Goal: Information Seeking & Learning: Learn about a topic

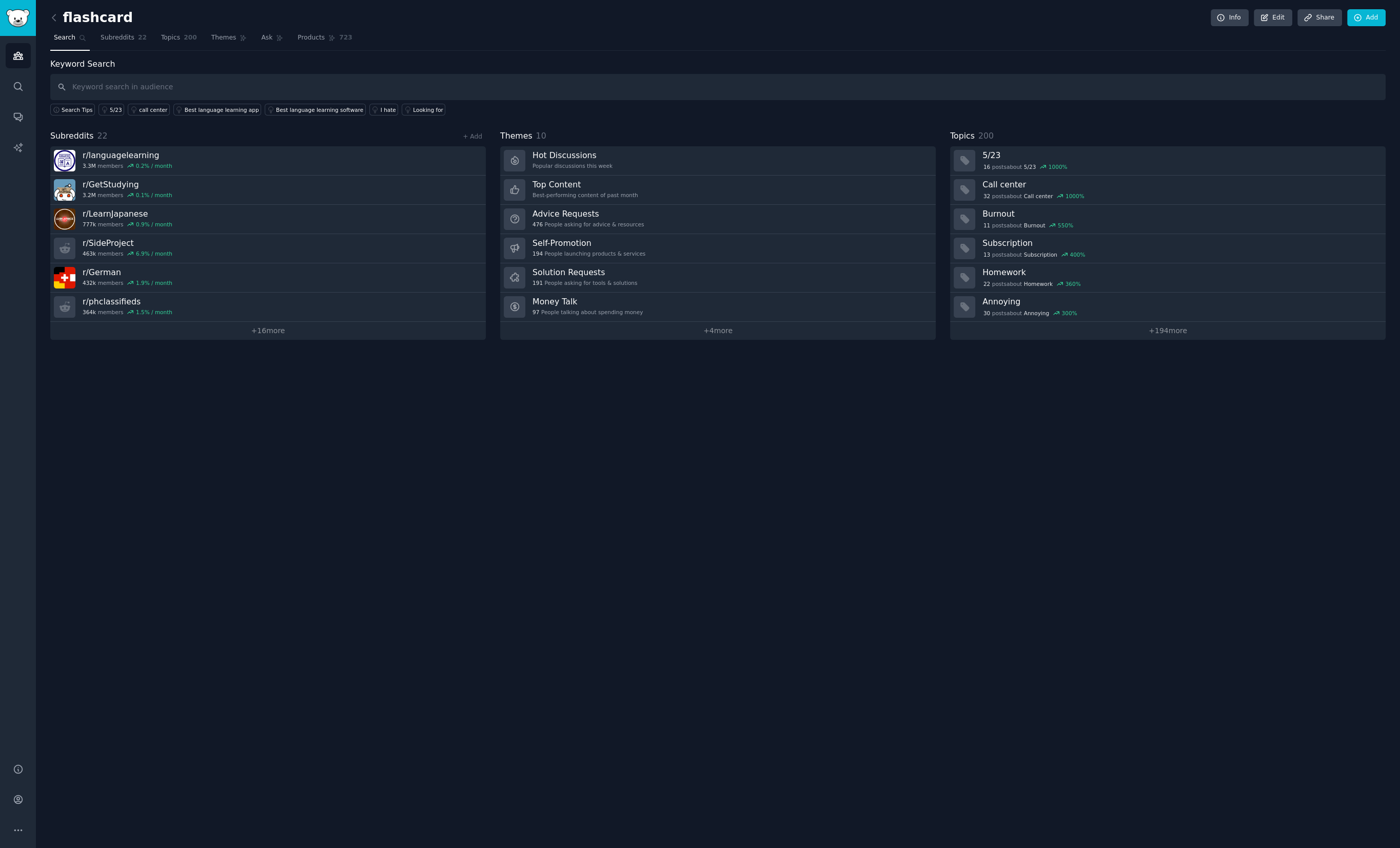
drag, startPoint x: 39, startPoint y: 13, endPoint x: 25, endPoint y: 19, distance: 15.2
click at [38, 14] on div "flashcard Info Edit Share Add Search Subreddits 22 Topics 200 Themes Ask Produc…" at bounding box center [718, 424] width 1365 height 848
click at [25, 19] on img "Sidebar" at bounding box center [18, 18] width 23 height 18
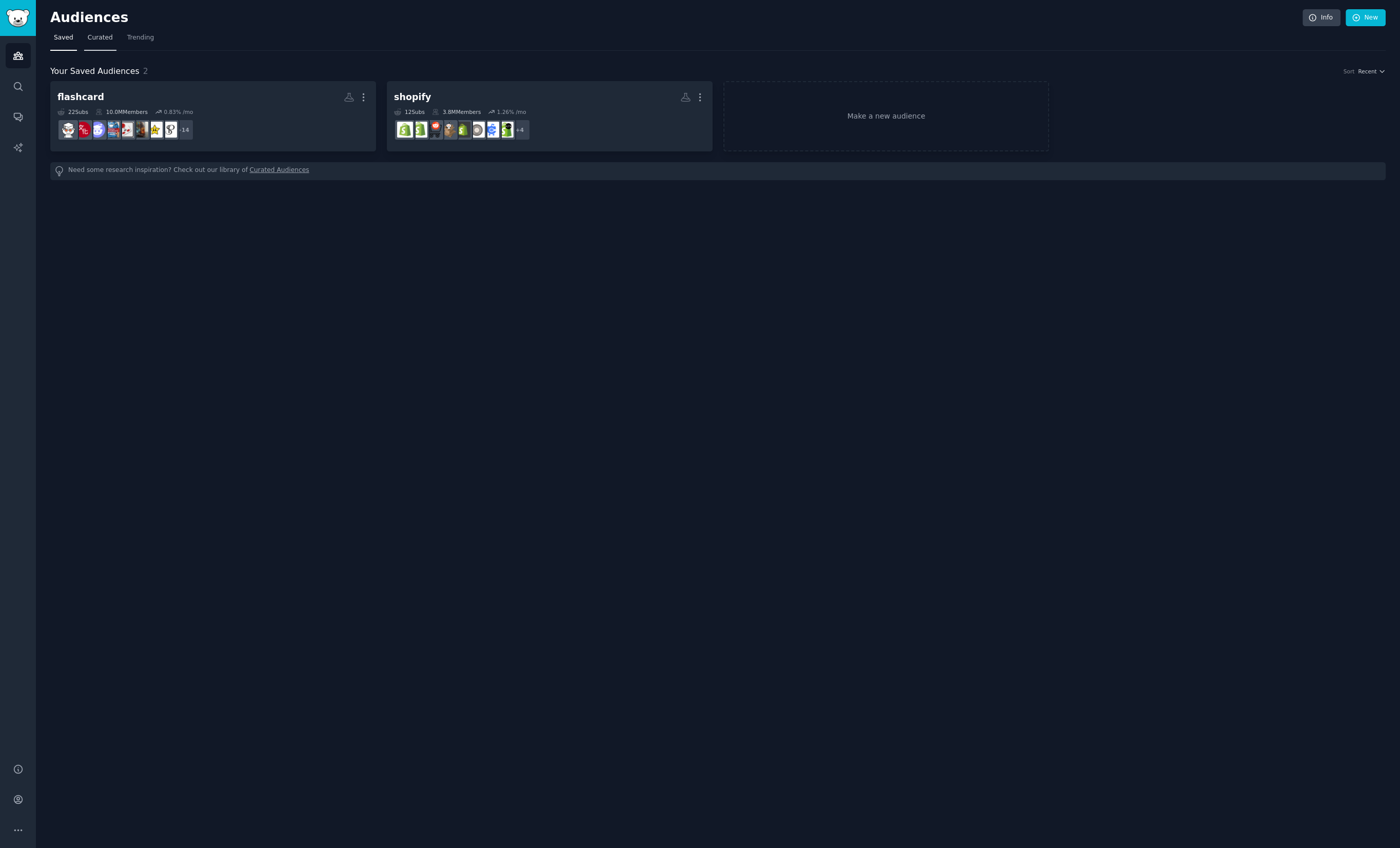
drag, startPoint x: 97, startPoint y: 39, endPoint x: 106, endPoint y: 40, distance: 9.1
click at [101, 39] on span "Curated" at bounding box center [101, 38] width 25 height 9
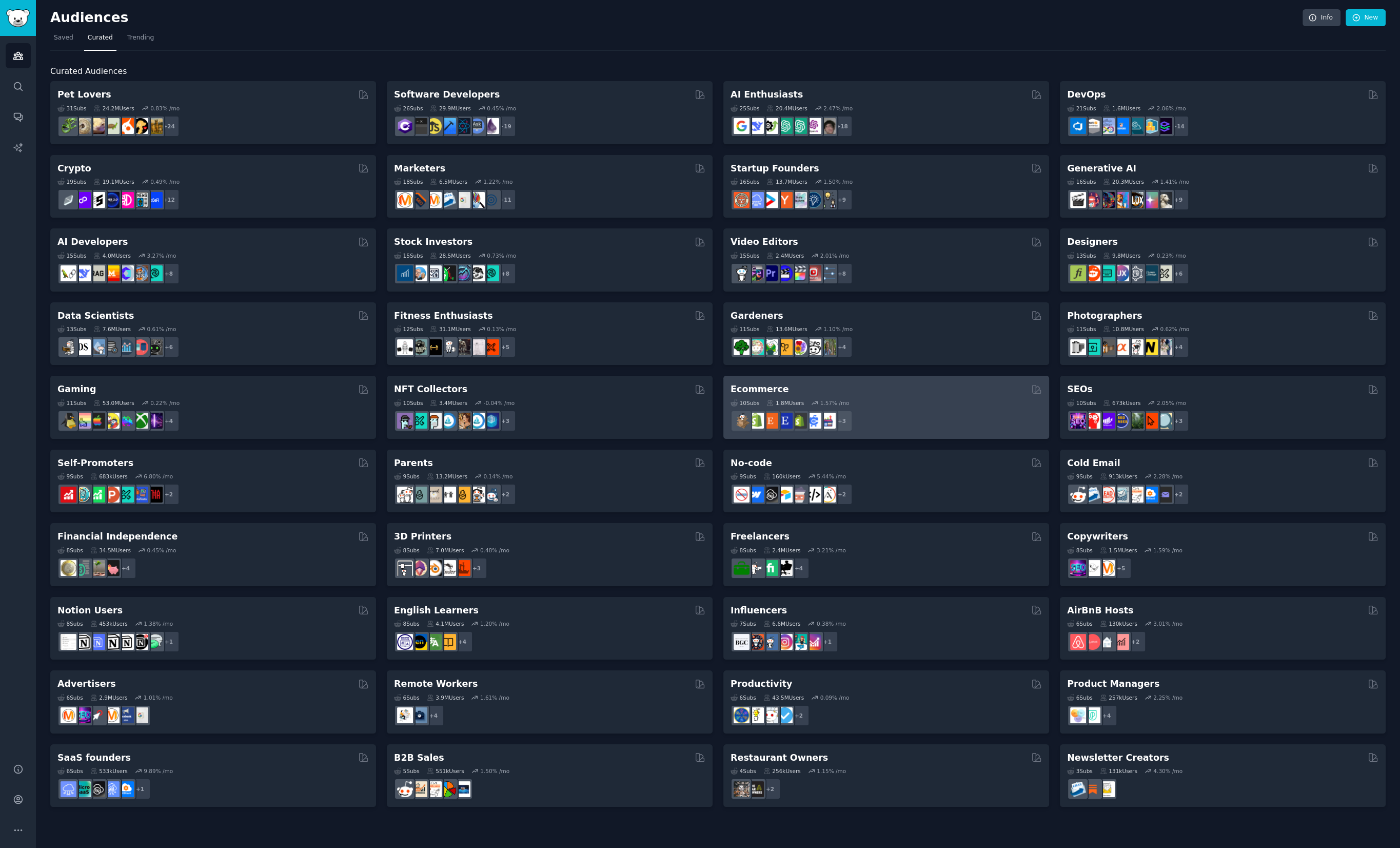
click at [913, 417] on div "+ 3" at bounding box center [886, 421] width 312 height 22
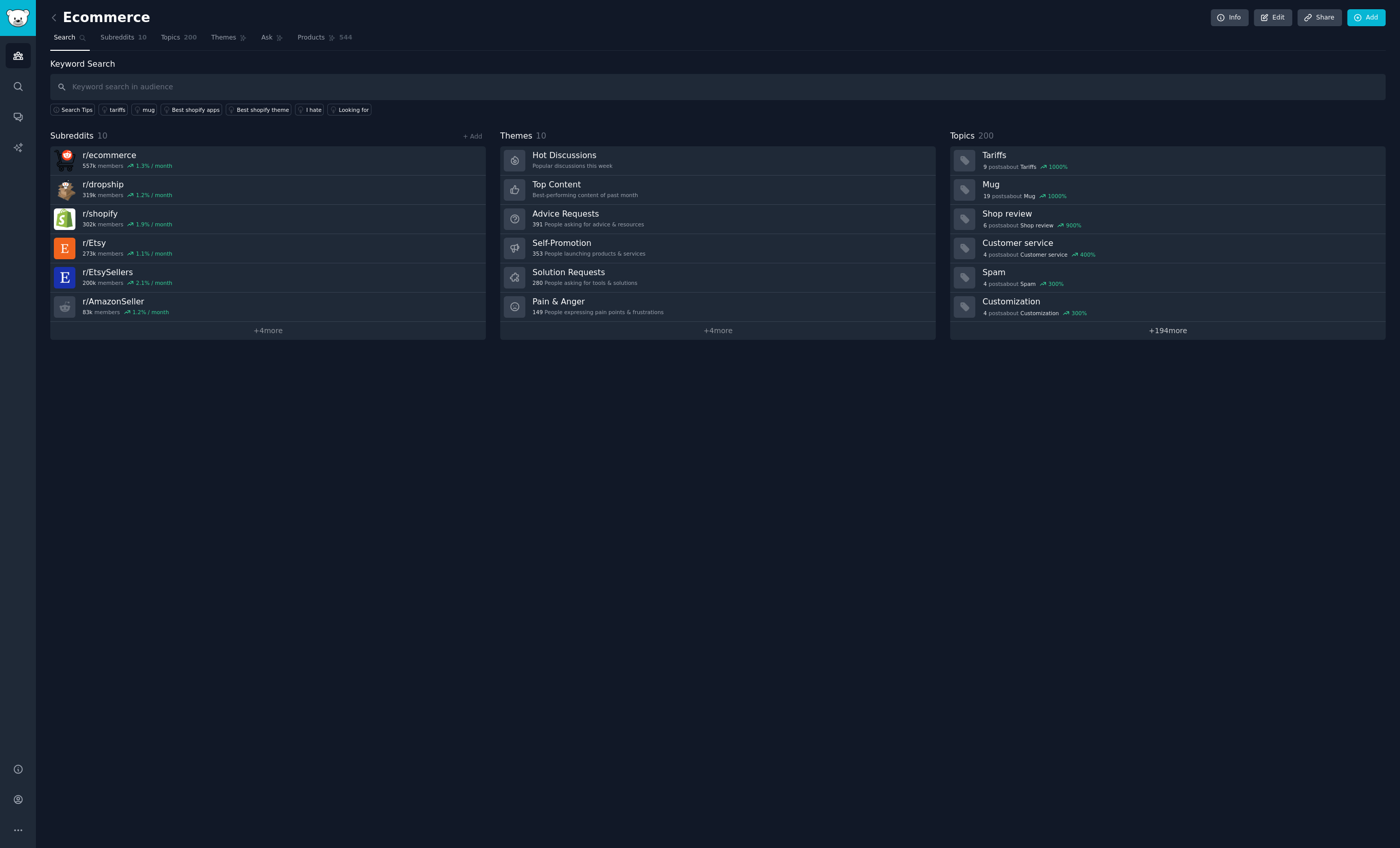
click at [1170, 332] on link "+ 194 more" at bounding box center [1168, 330] width 436 height 18
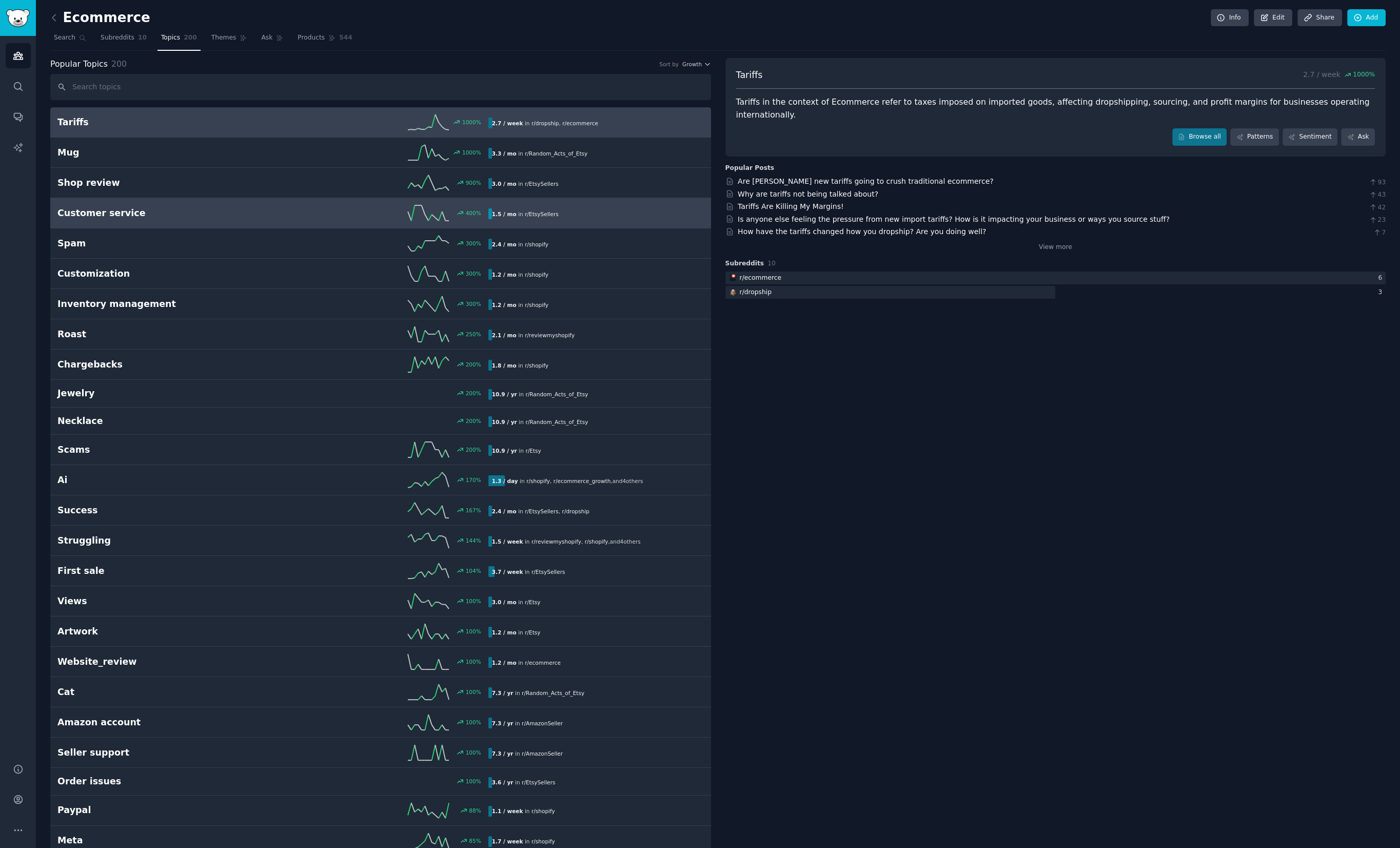
click at [206, 209] on h2 "Customer service" at bounding box center [165, 213] width 215 height 13
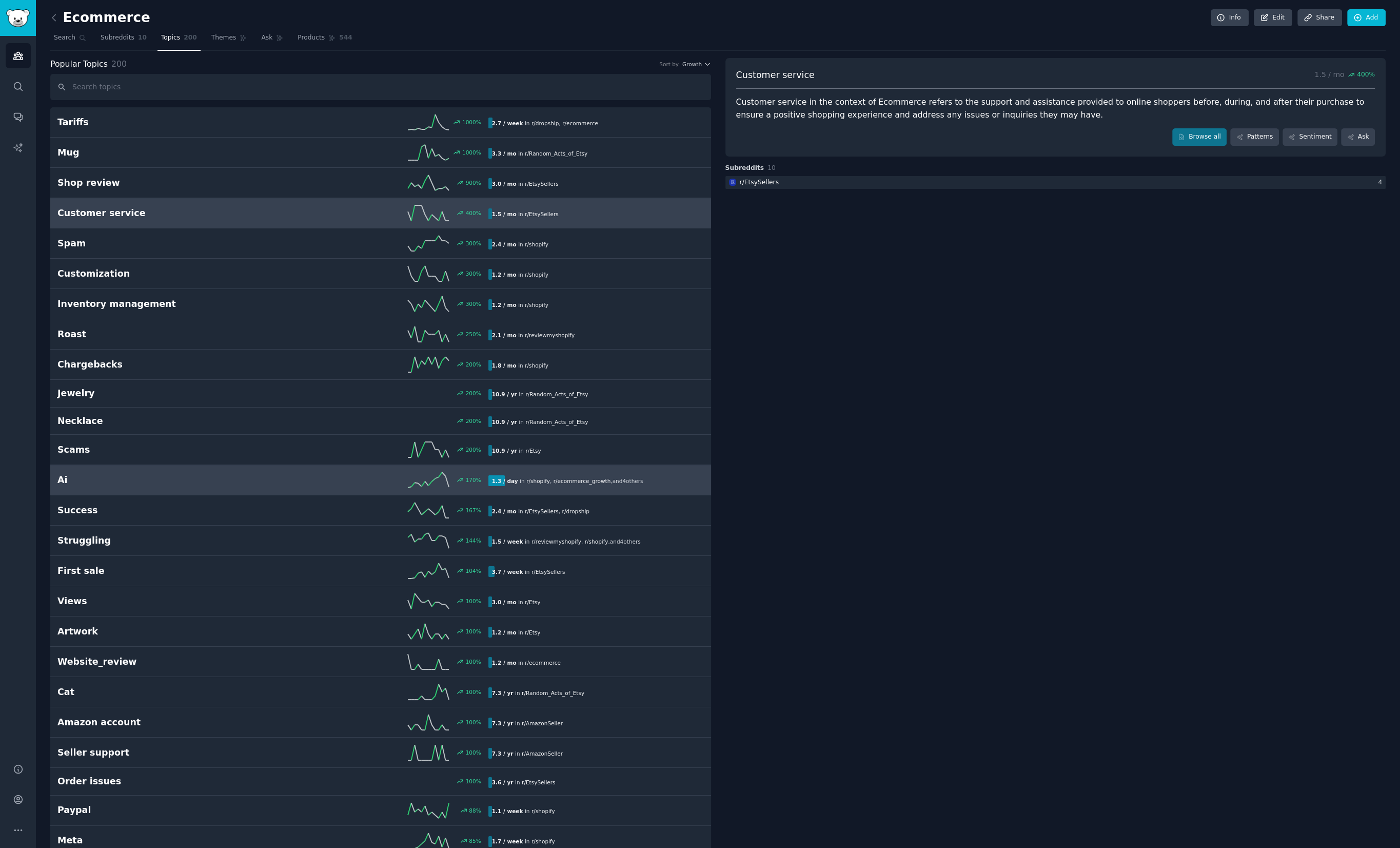
click at [127, 486] on link "Ai 170 % 1.3 / day in r/ shopify , r/ ecommerce_growth , and 4 other s" at bounding box center [380, 480] width 661 height 30
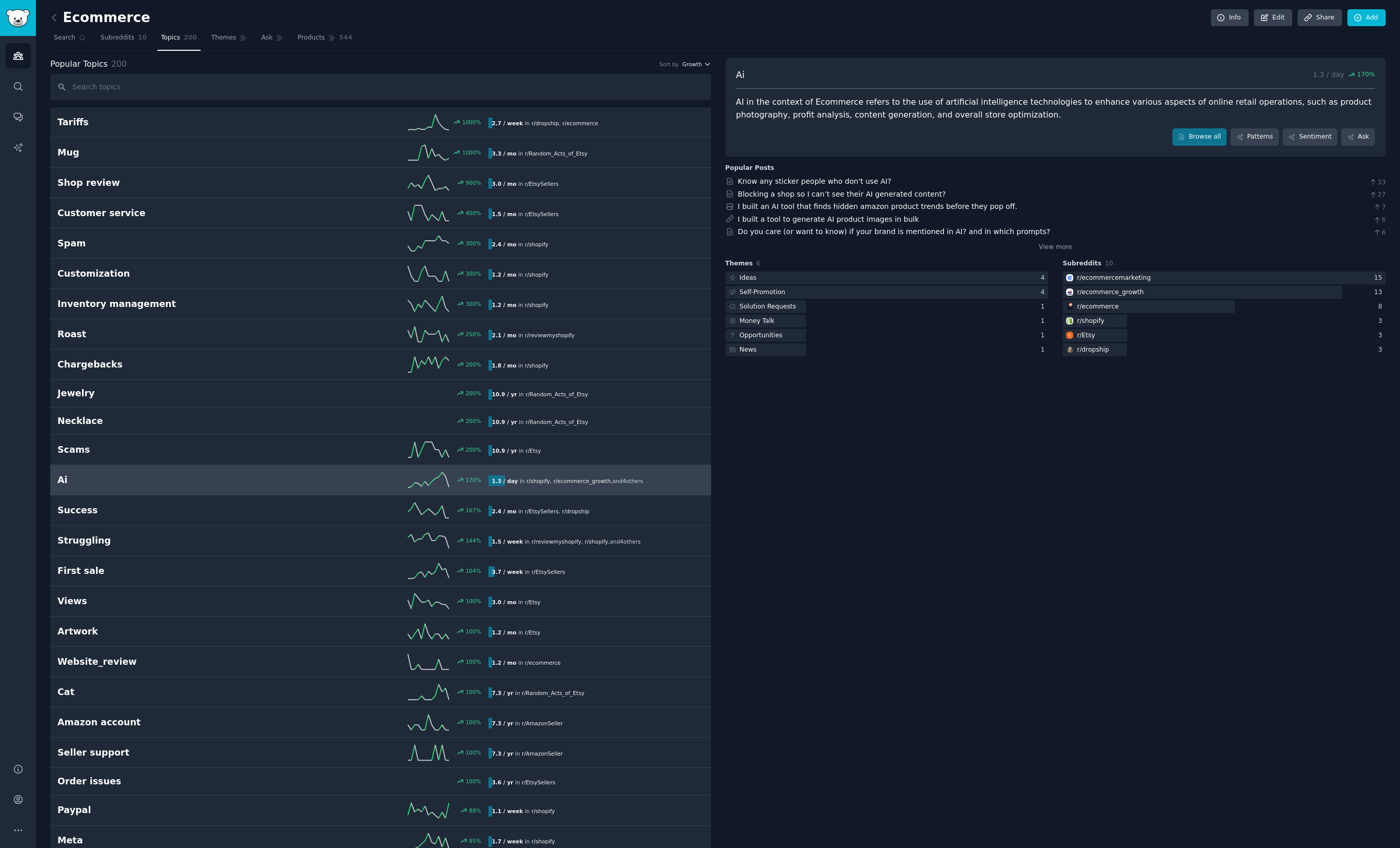
click at [697, 61] on span "Growth" at bounding box center [692, 64] width 19 height 8
click at [429, 82] on input "text" at bounding box center [380, 86] width 661 height 26
drag, startPoint x: 680, startPoint y: 63, endPoint x: 707, endPoint y: 65, distance: 27.1
click at [681, 63] on div "Sort by Growth" at bounding box center [685, 64] width 51 height 8
click at [707, 65] on icon "button" at bounding box center [707, 64] width 8 height 8
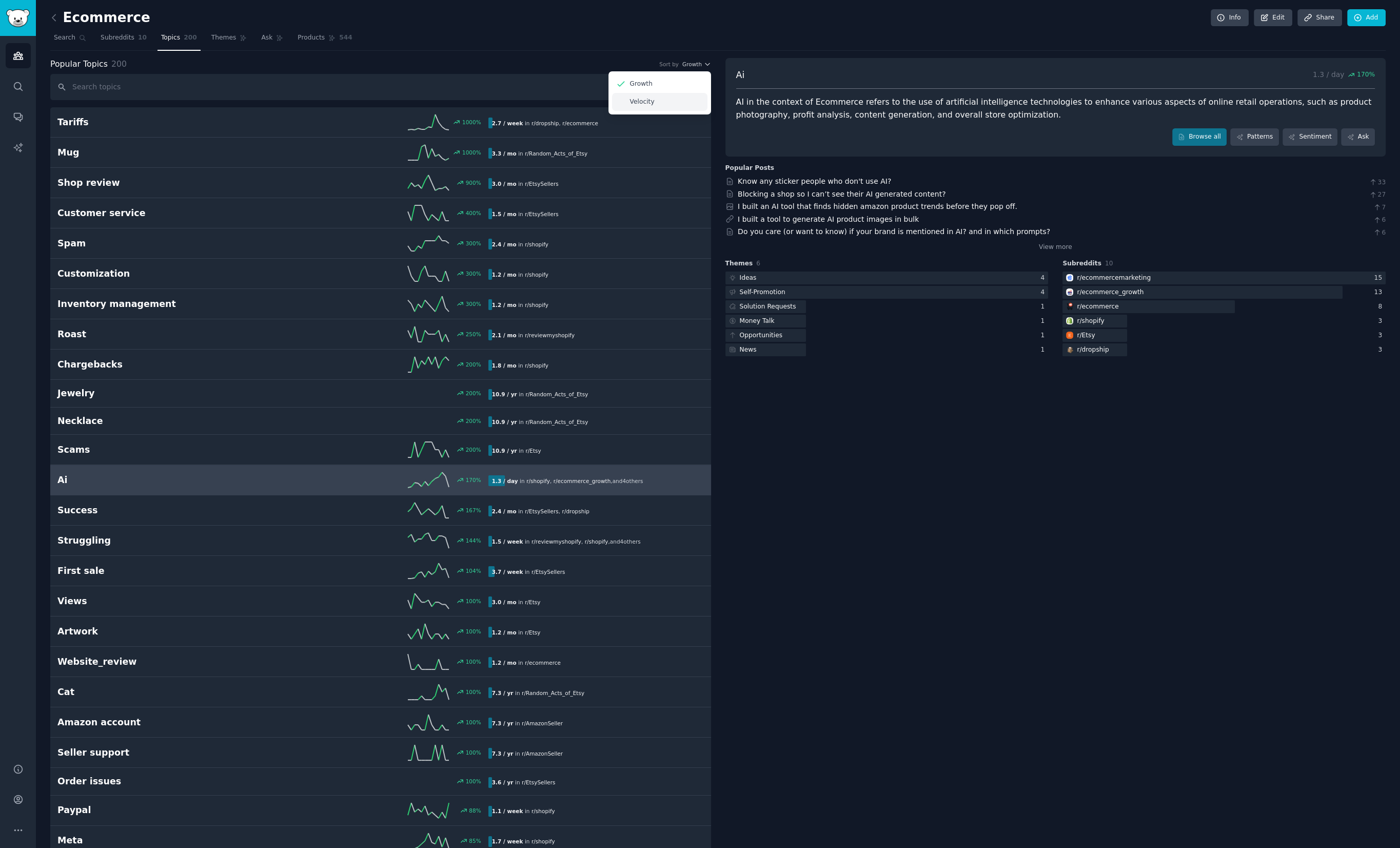
click at [669, 101] on div "Velocity" at bounding box center [660, 101] width 96 height 18
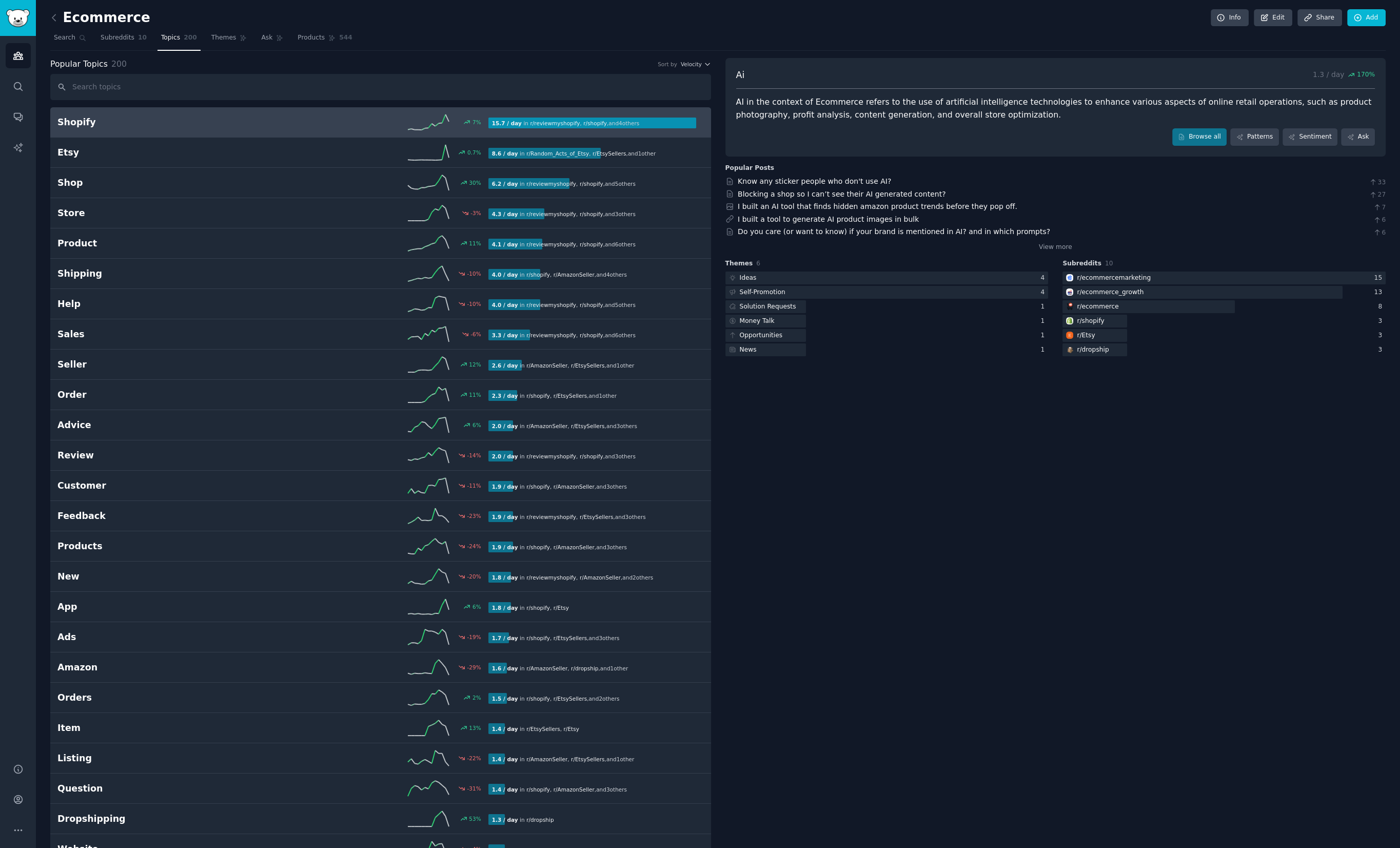
click at [149, 127] on h2 "Shopify" at bounding box center [165, 122] width 215 height 13
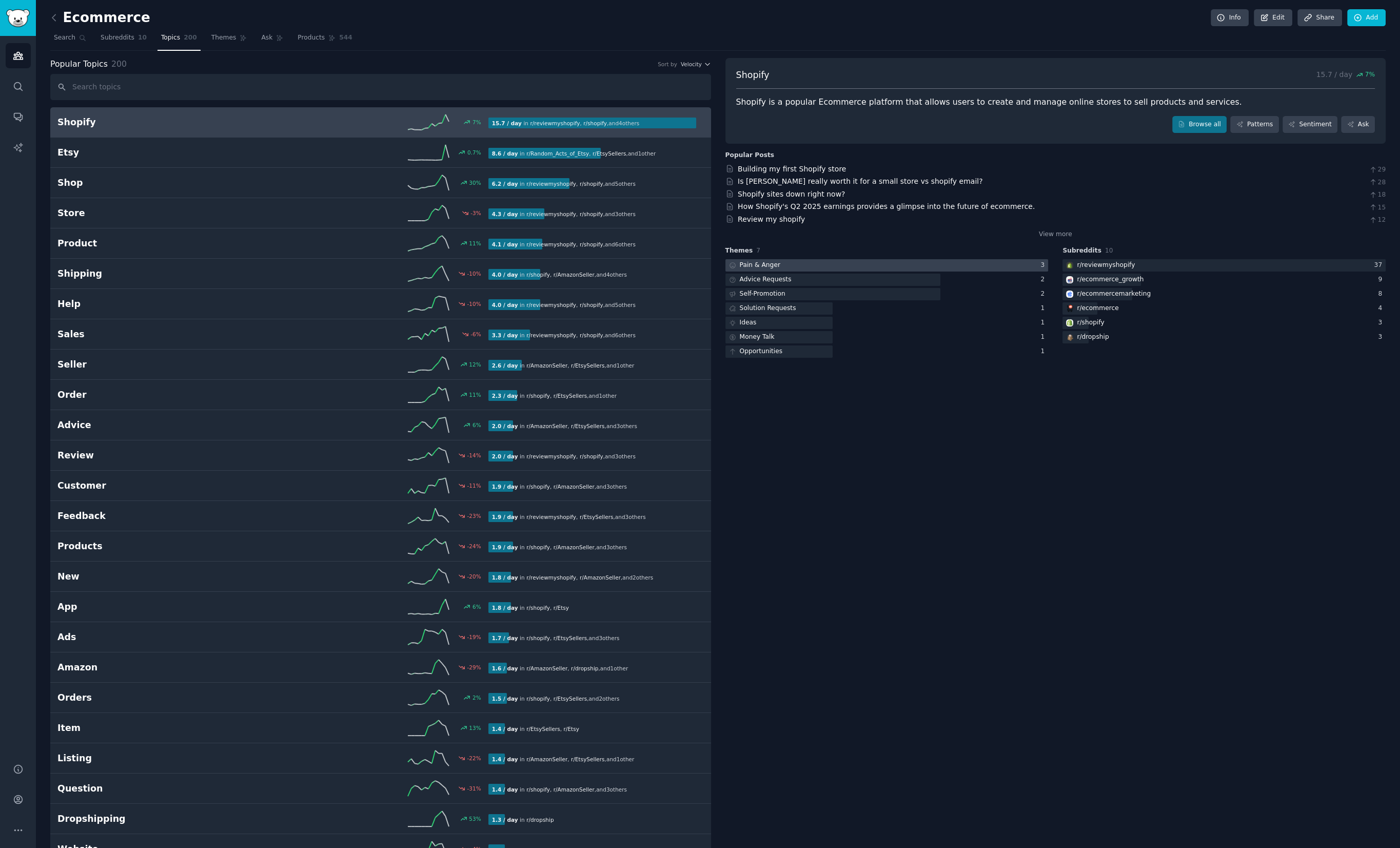
click at [808, 264] on div at bounding box center [887, 265] width 323 height 13
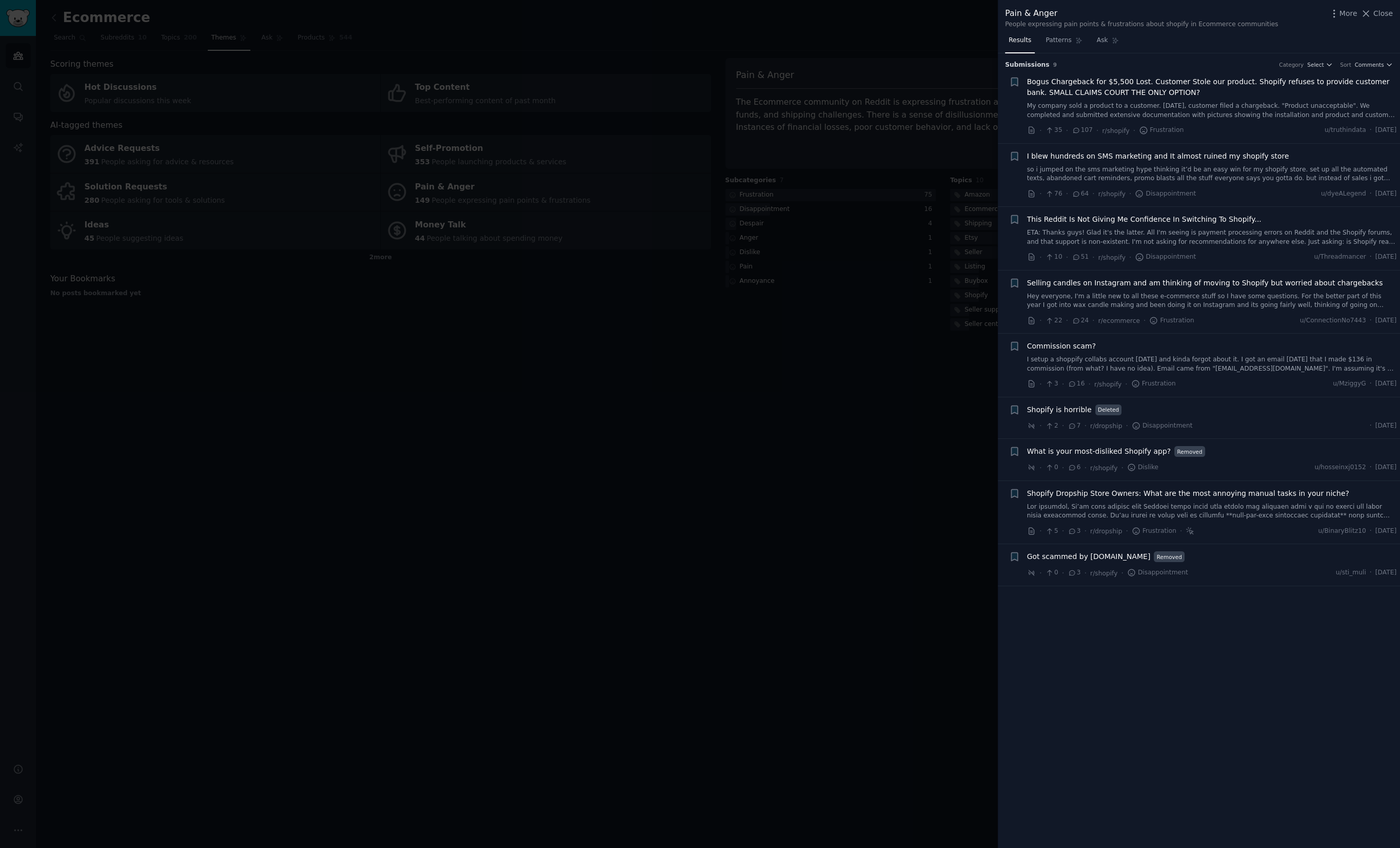
click at [757, 622] on div at bounding box center [700, 424] width 1400 height 848
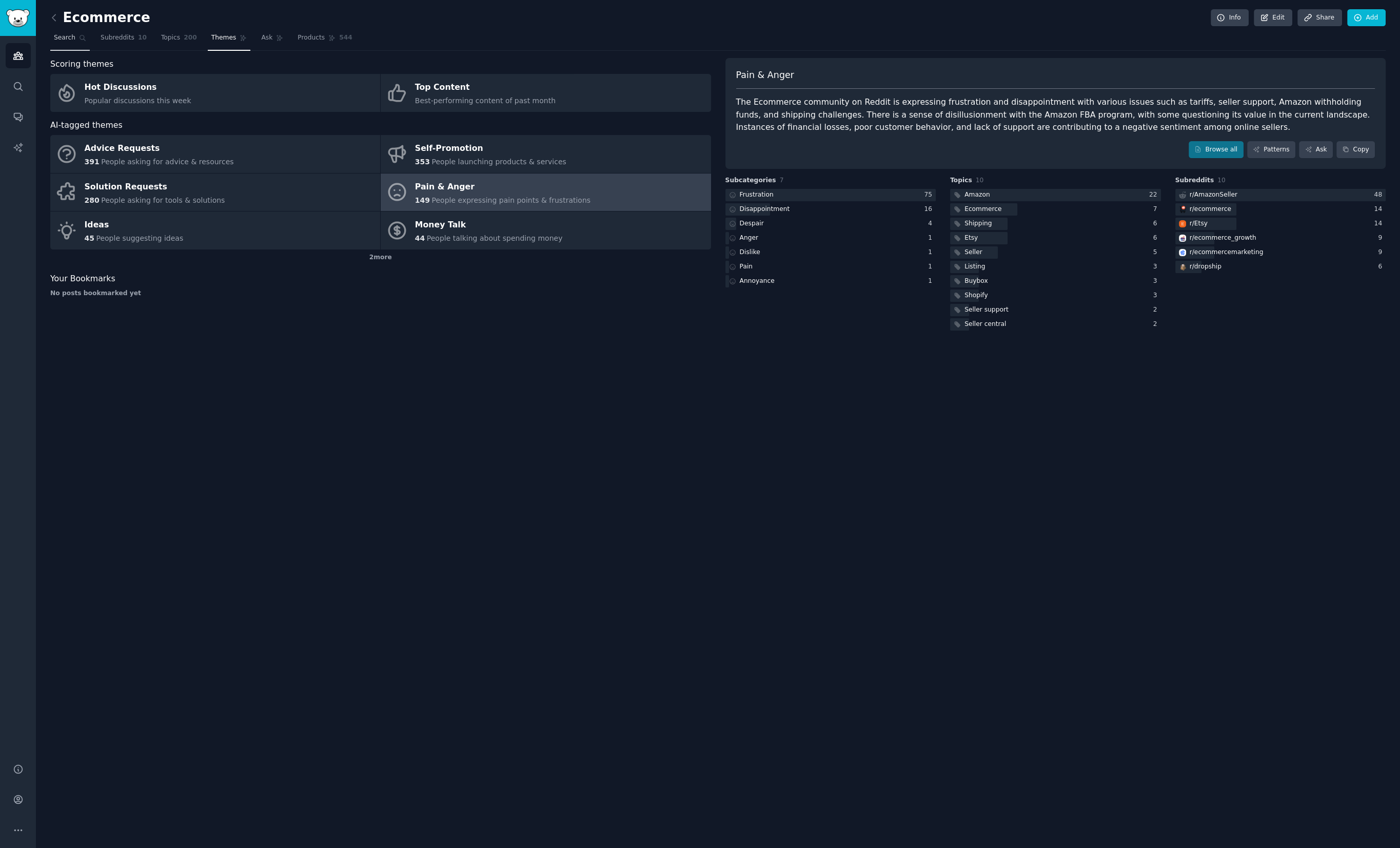
click at [71, 36] on span "Search" at bounding box center [65, 38] width 22 height 9
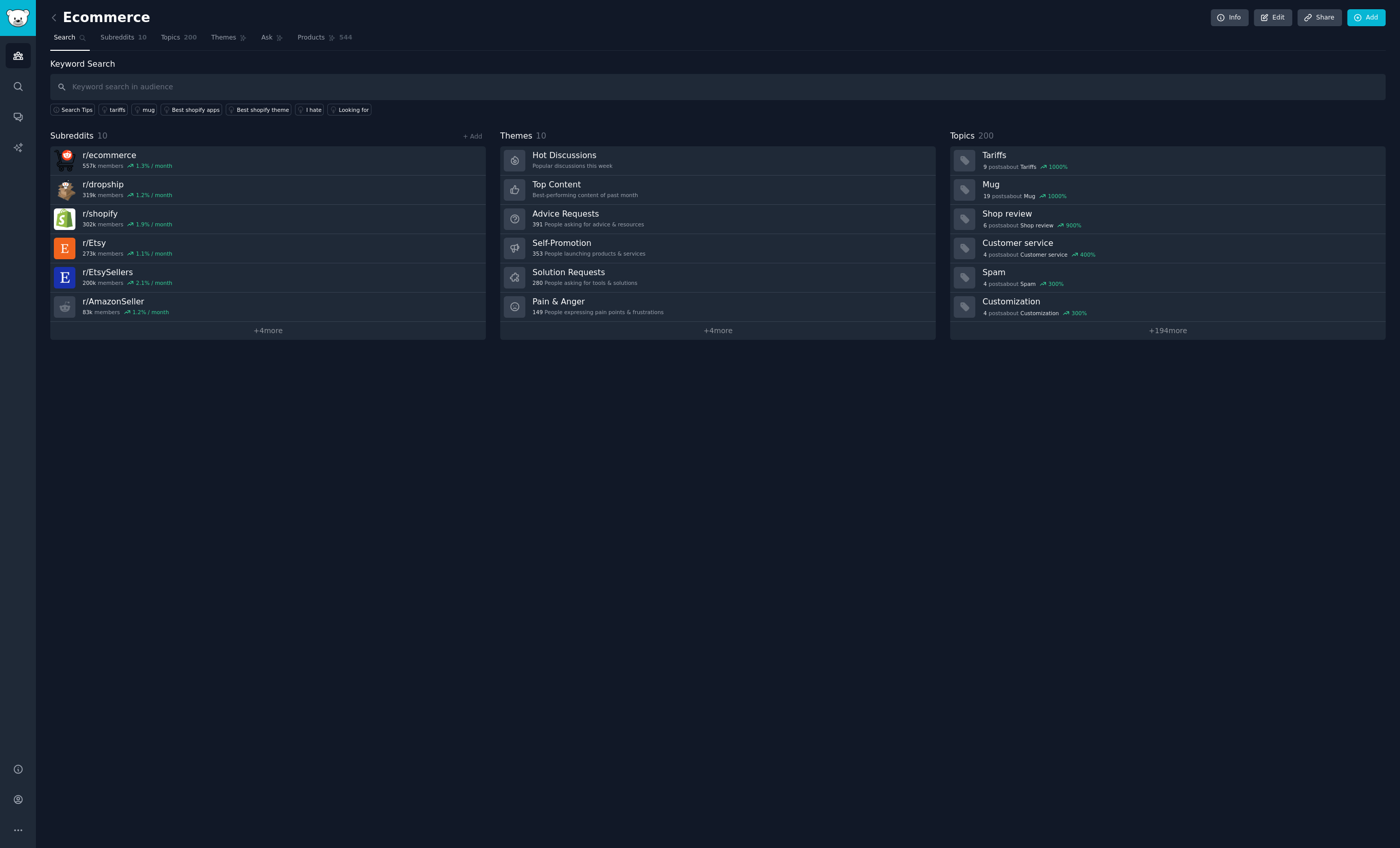
drag, startPoint x: 519, startPoint y: 524, endPoint x: 515, endPoint y: 530, distance: 7.2
click at [519, 527] on div "Ecommerce Info Edit Share Add Search Subreddits 10 Topics 200 Themes Ask Produc…" at bounding box center [718, 424] width 1365 height 848
click at [255, 334] on link "+ 4 more" at bounding box center [268, 330] width 436 height 18
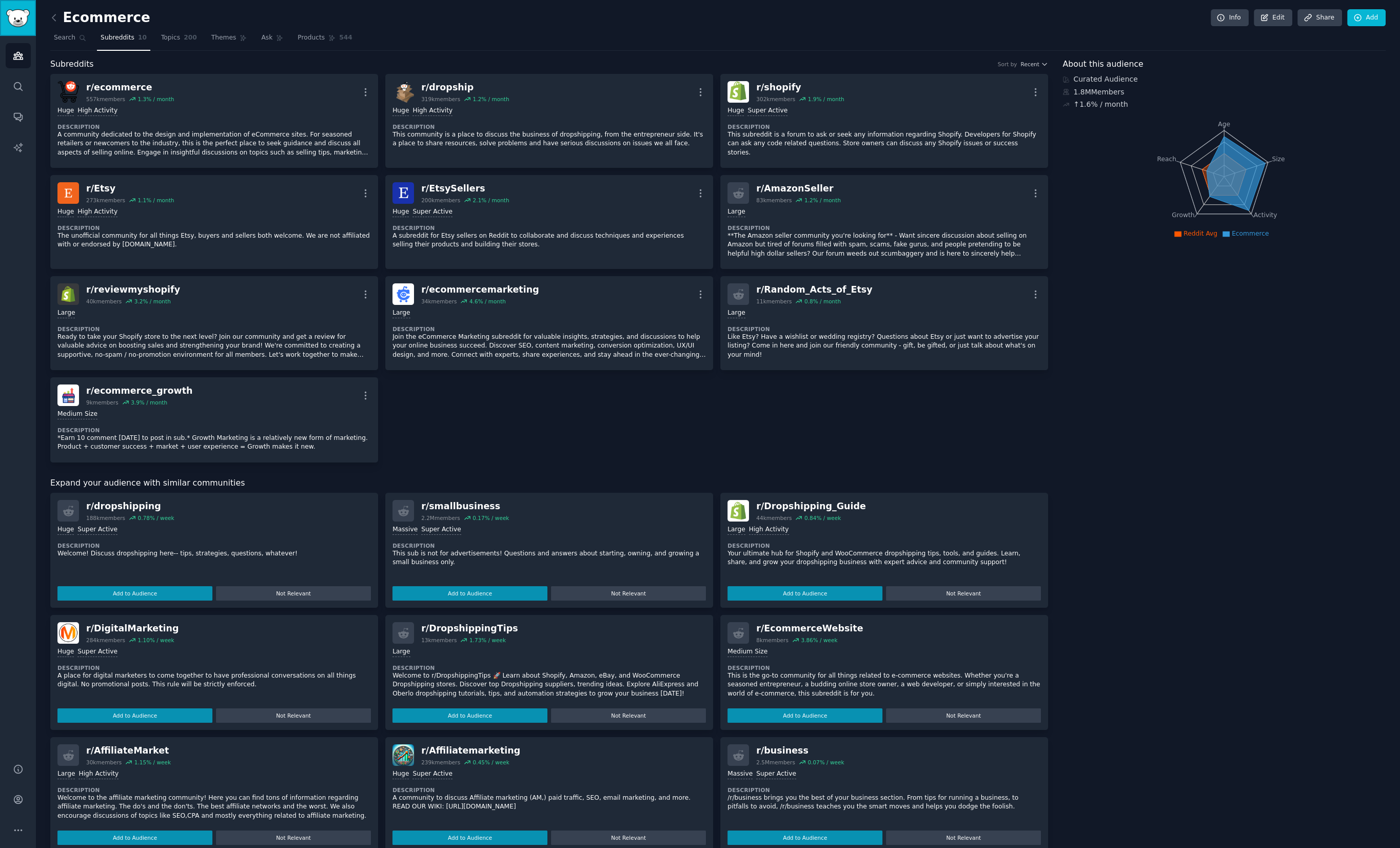
click at [24, 18] on img "Sidebar" at bounding box center [18, 18] width 23 height 18
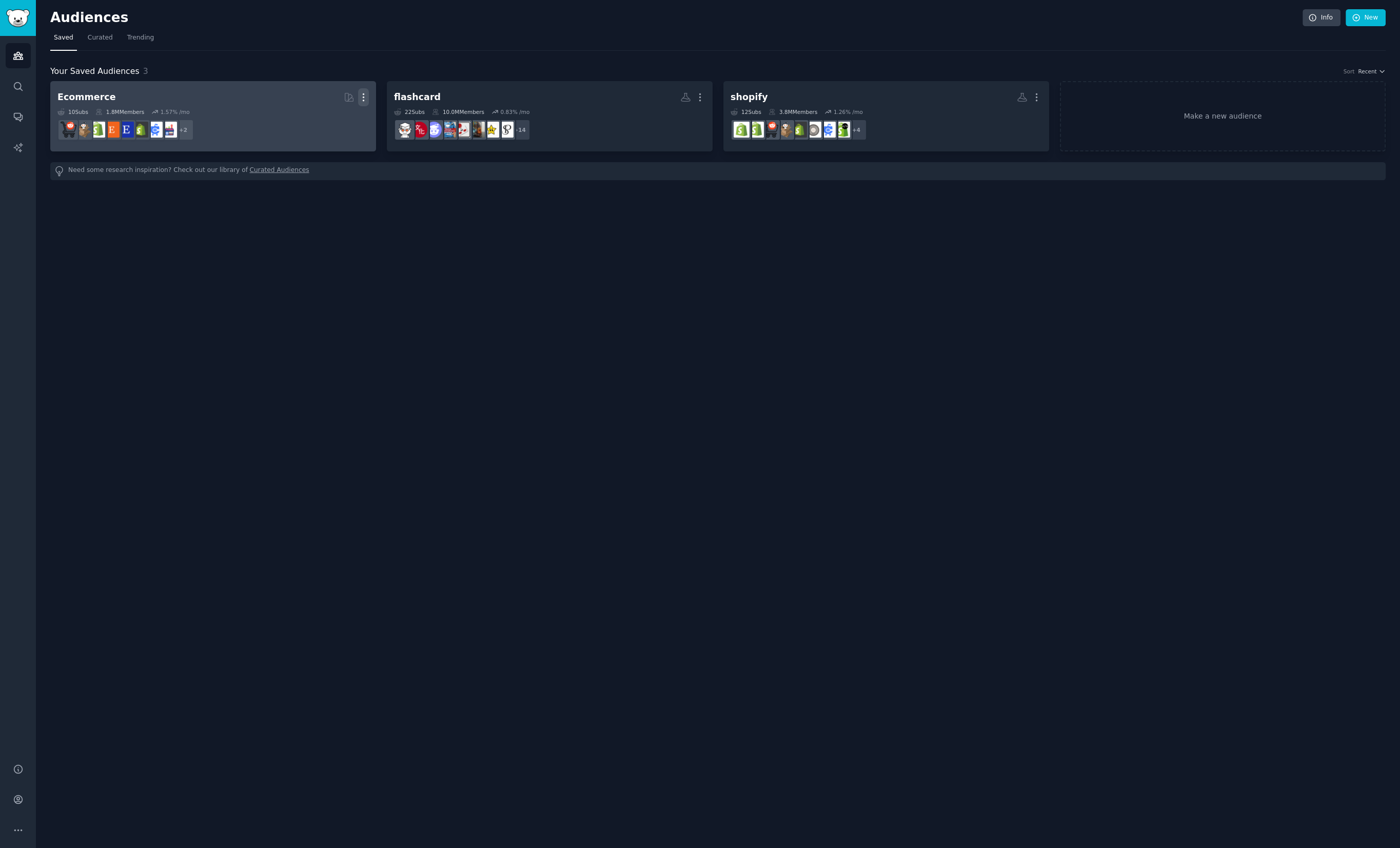
click at [364, 99] on icon "button" at bounding box center [364, 97] width 11 height 11
click at [346, 117] on p "Delete" at bounding box center [335, 118] width 23 height 11
click at [100, 38] on span "Curated" at bounding box center [101, 38] width 25 height 9
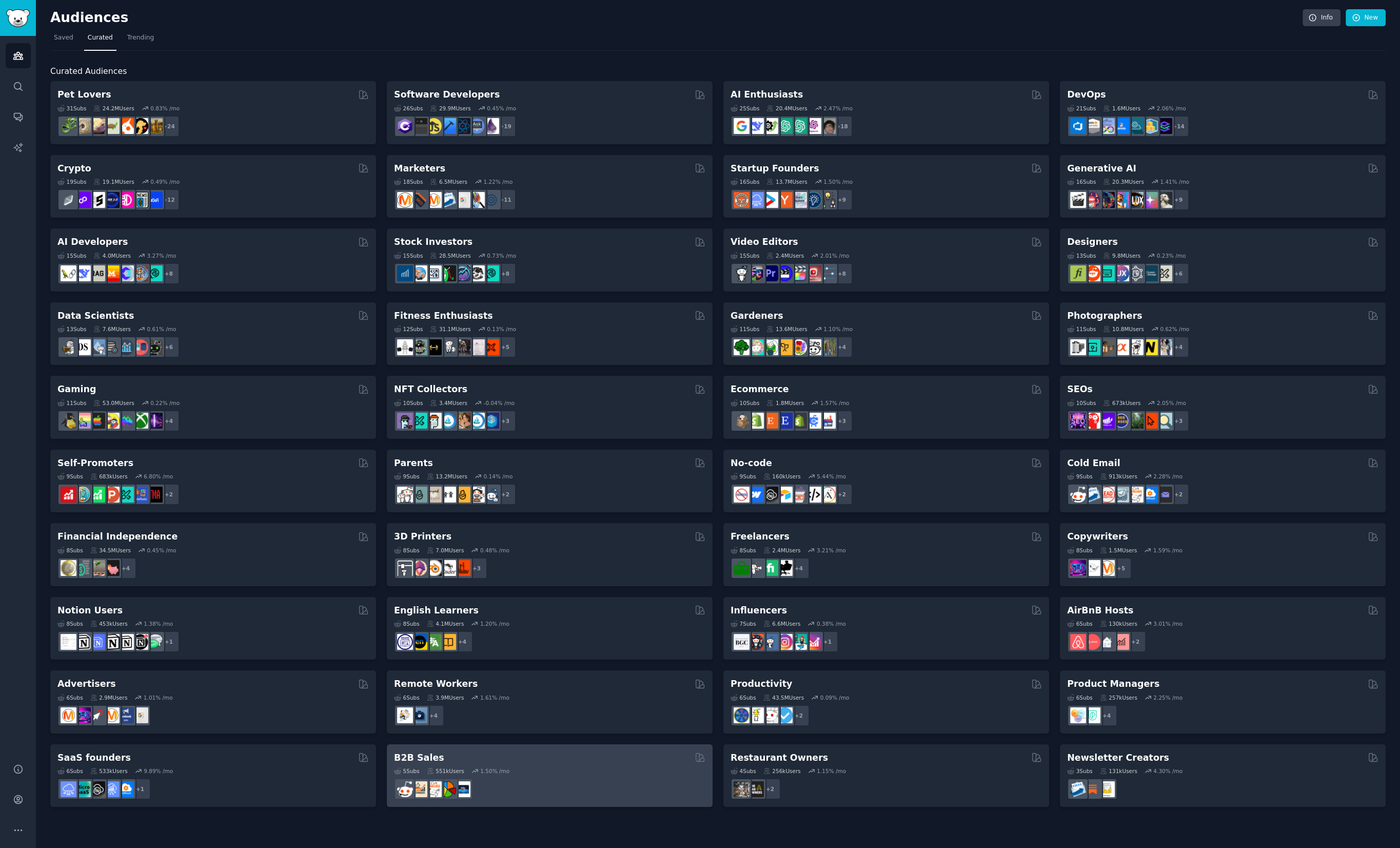
click at [593, 765] on div "5 Sub s 551k Users 1.50 % /mo r/sales" at bounding box center [550, 781] width 312 height 36
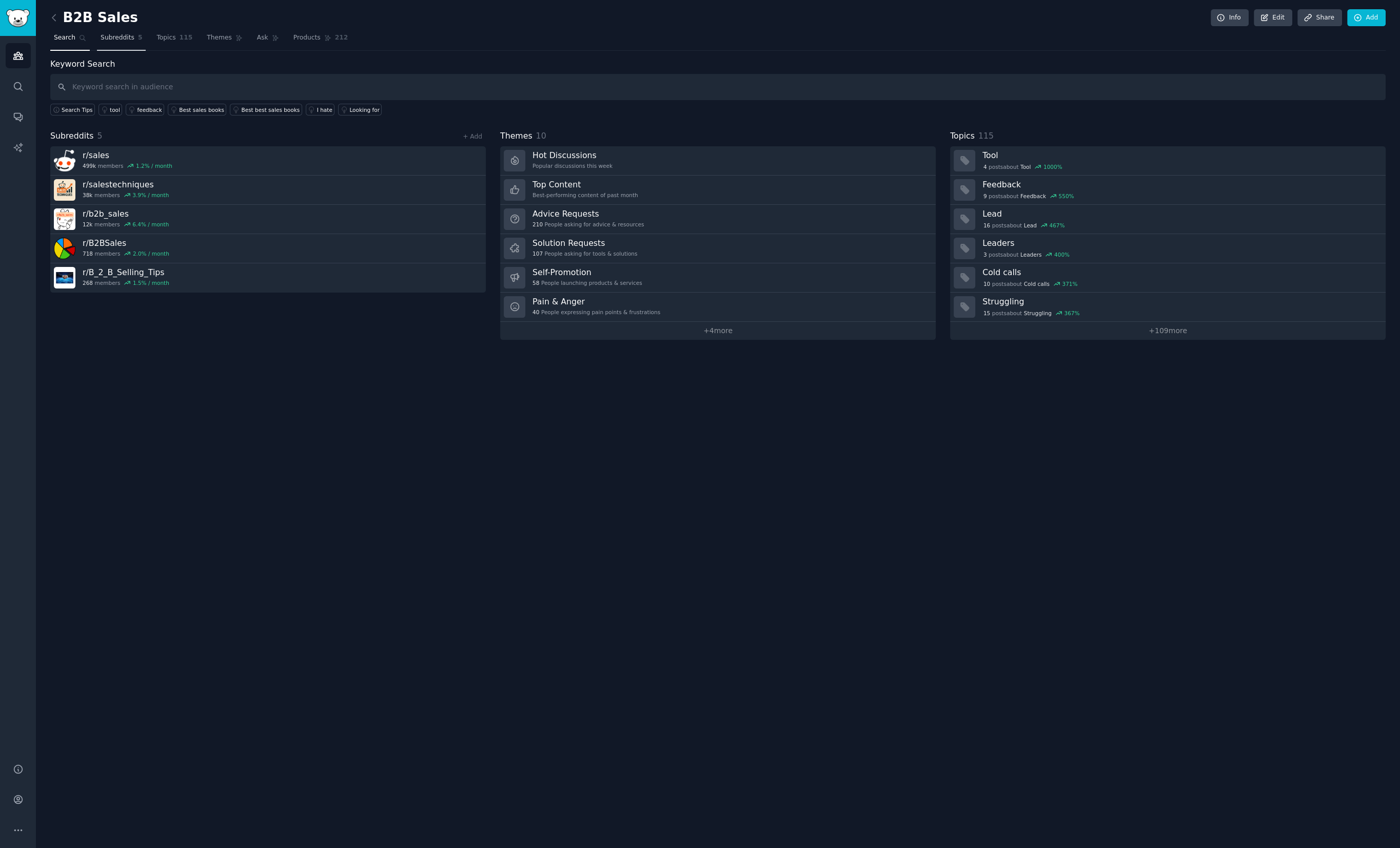
click at [124, 33] on link "Subreddits 5" at bounding box center [121, 40] width 49 height 21
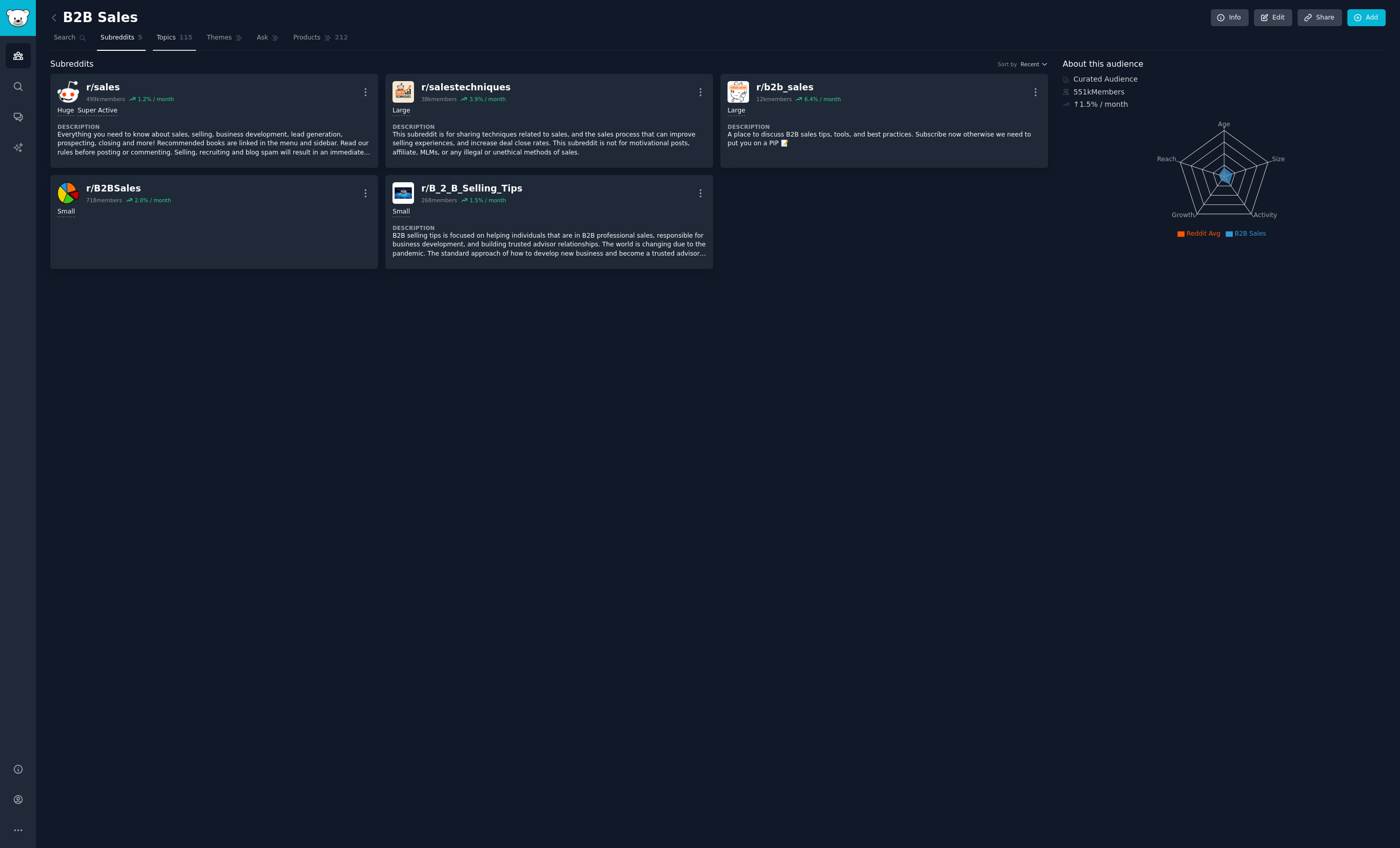
click at [165, 39] on span "Topics" at bounding box center [166, 38] width 19 height 9
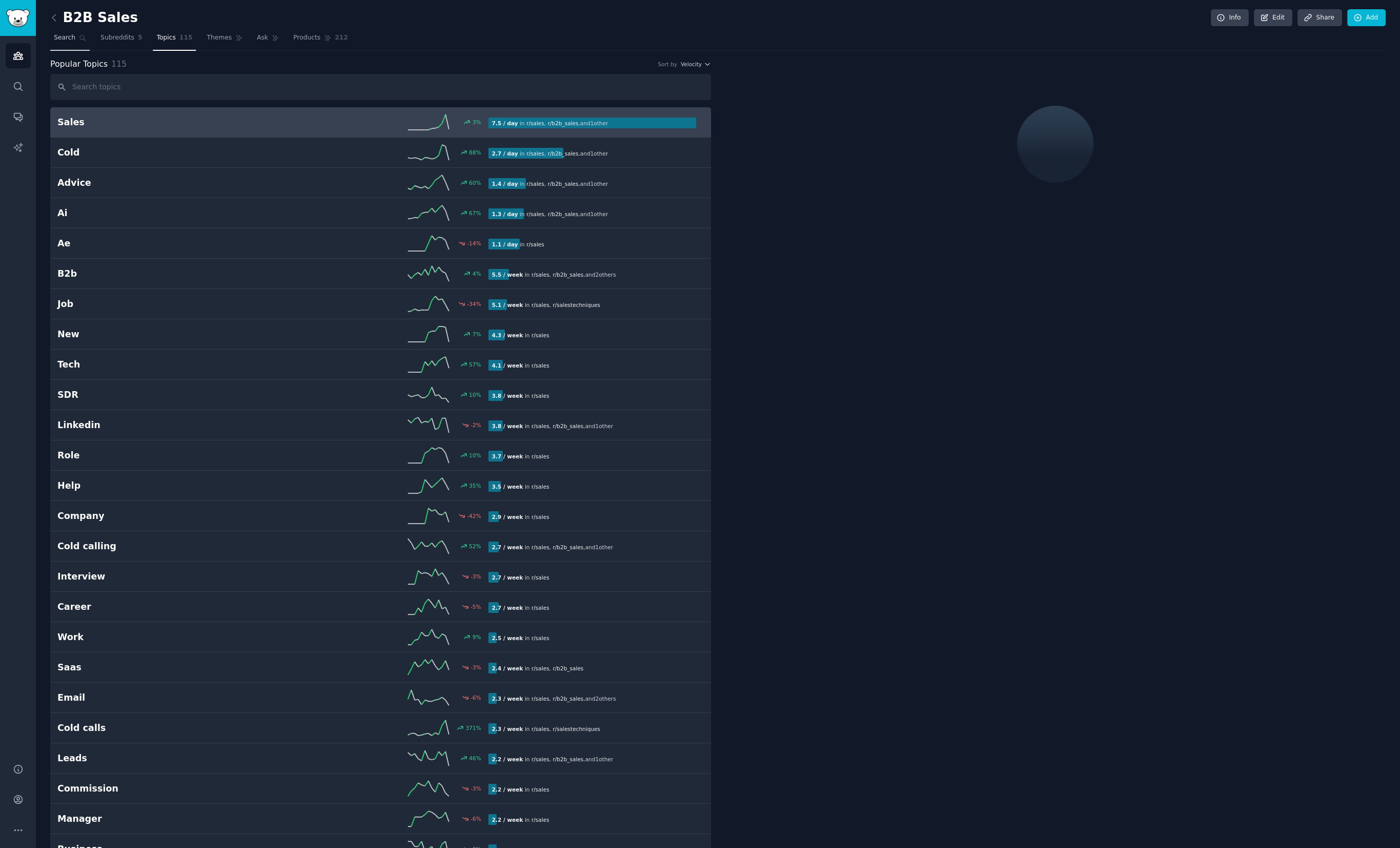
drag, startPoint x: 112, startPoint y: 41, endPoint x: 77, endPoint y: 40, distance: 35.0
click at [111, 41] on span "Subreddits" at bounding box center [117, 38] width 34 height 9
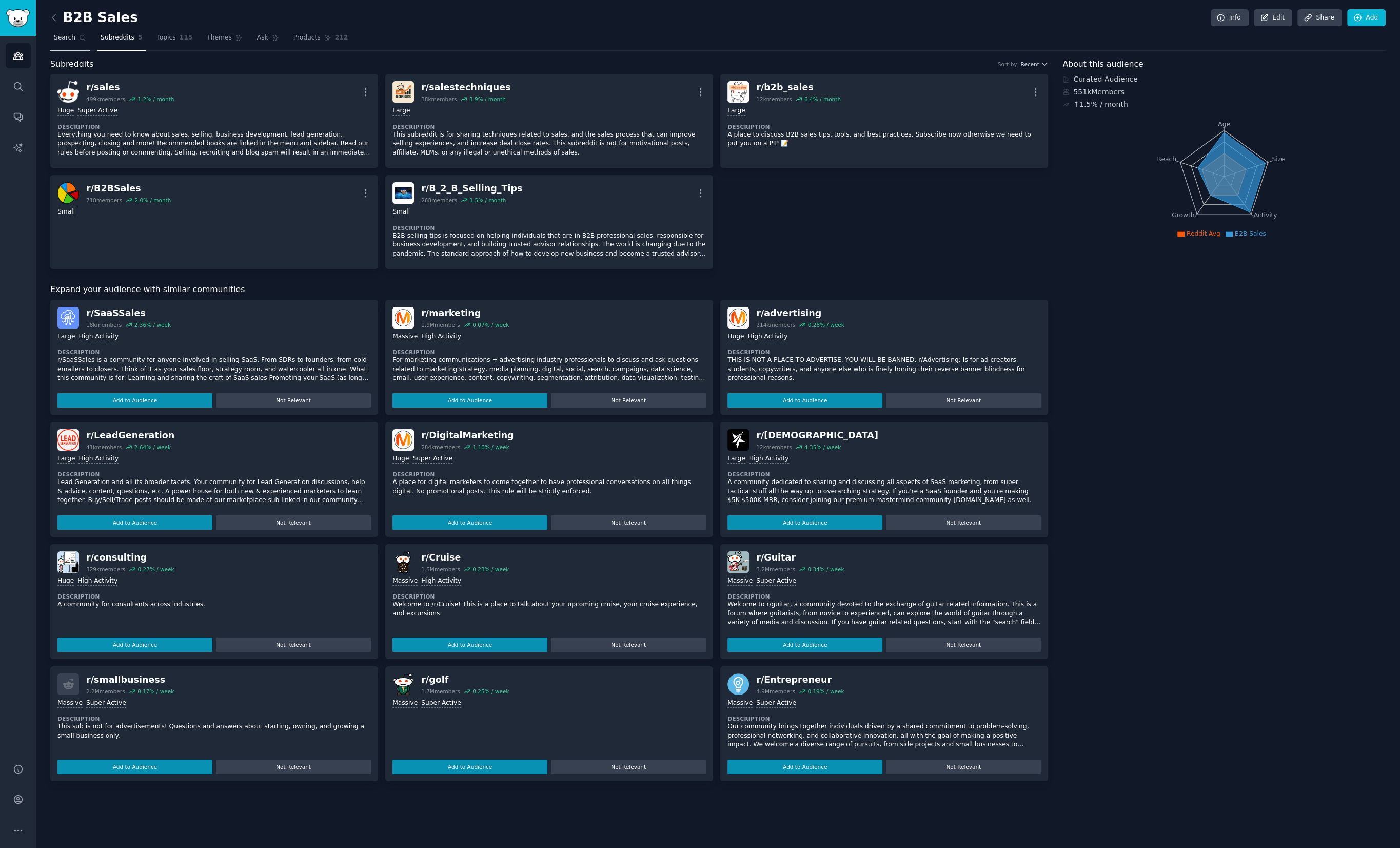
click at [70, 40] on span "Search" at bounding box center [65, 38] width 22 height 9
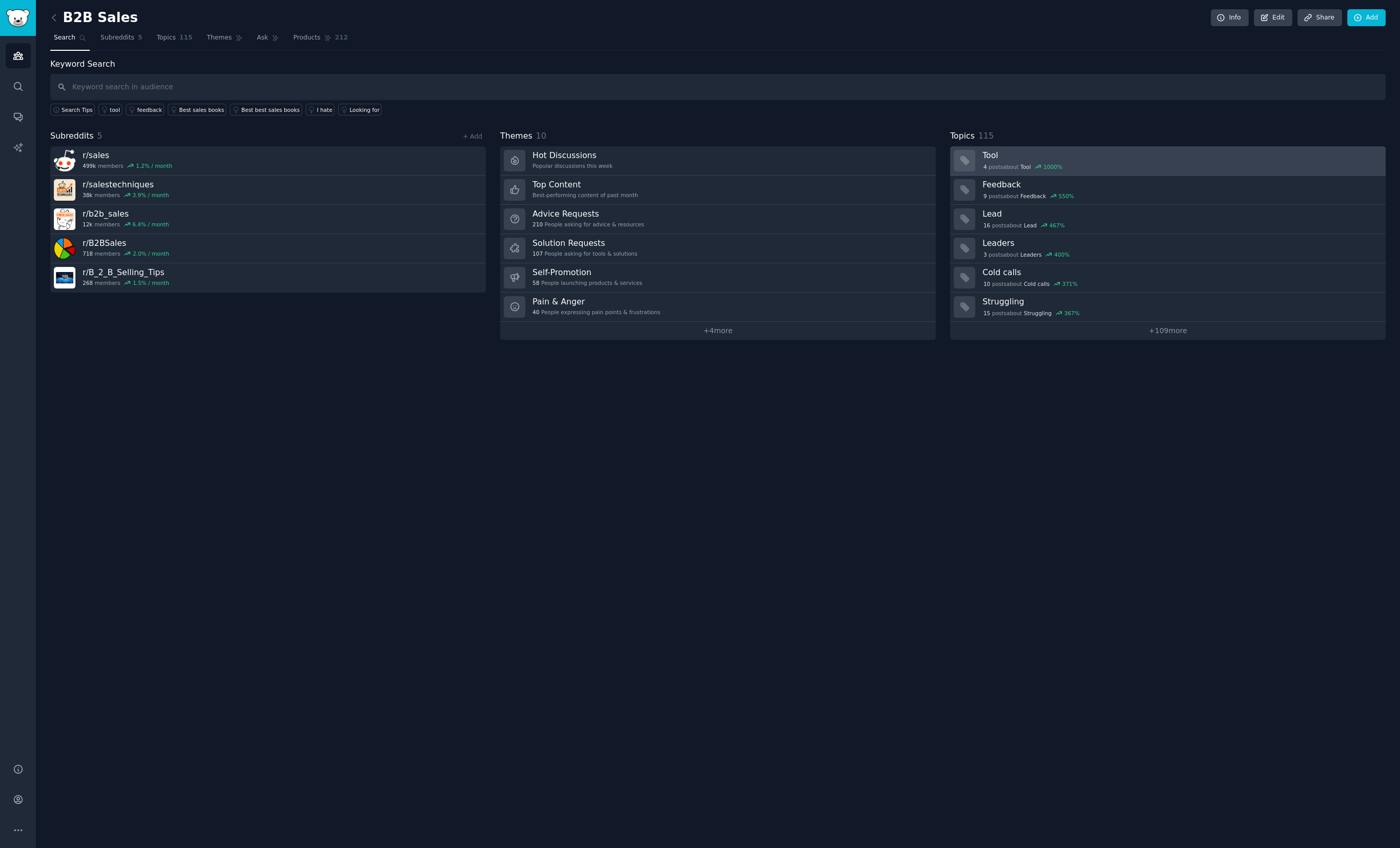
click at [1094, 163] on div "4 post s about Tool 1000 %" at bounding box center [1180, 167] width 396 height 9
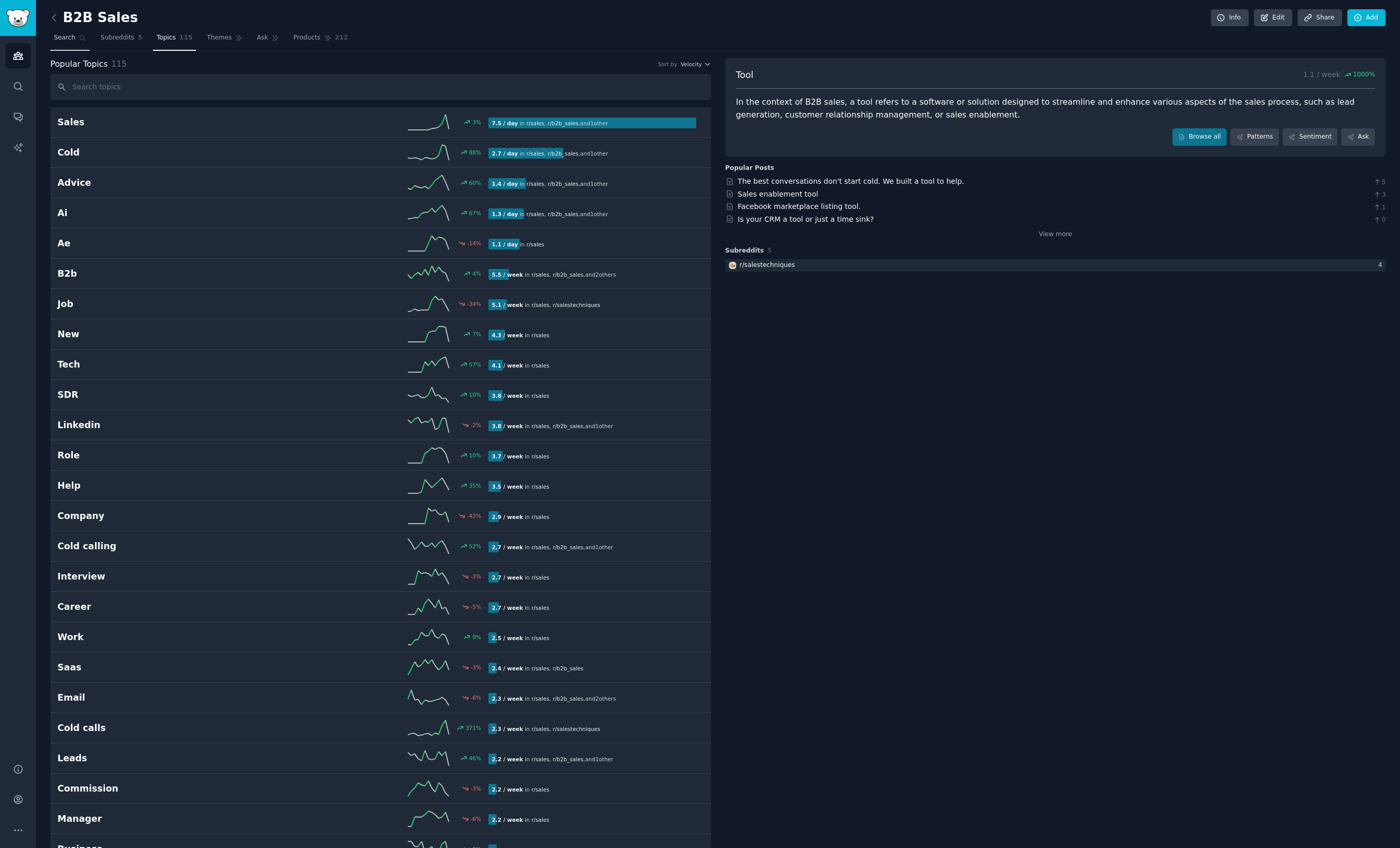
click at [65, 34] on span "Search" at bounding box center [65, 38] width 22 height 9
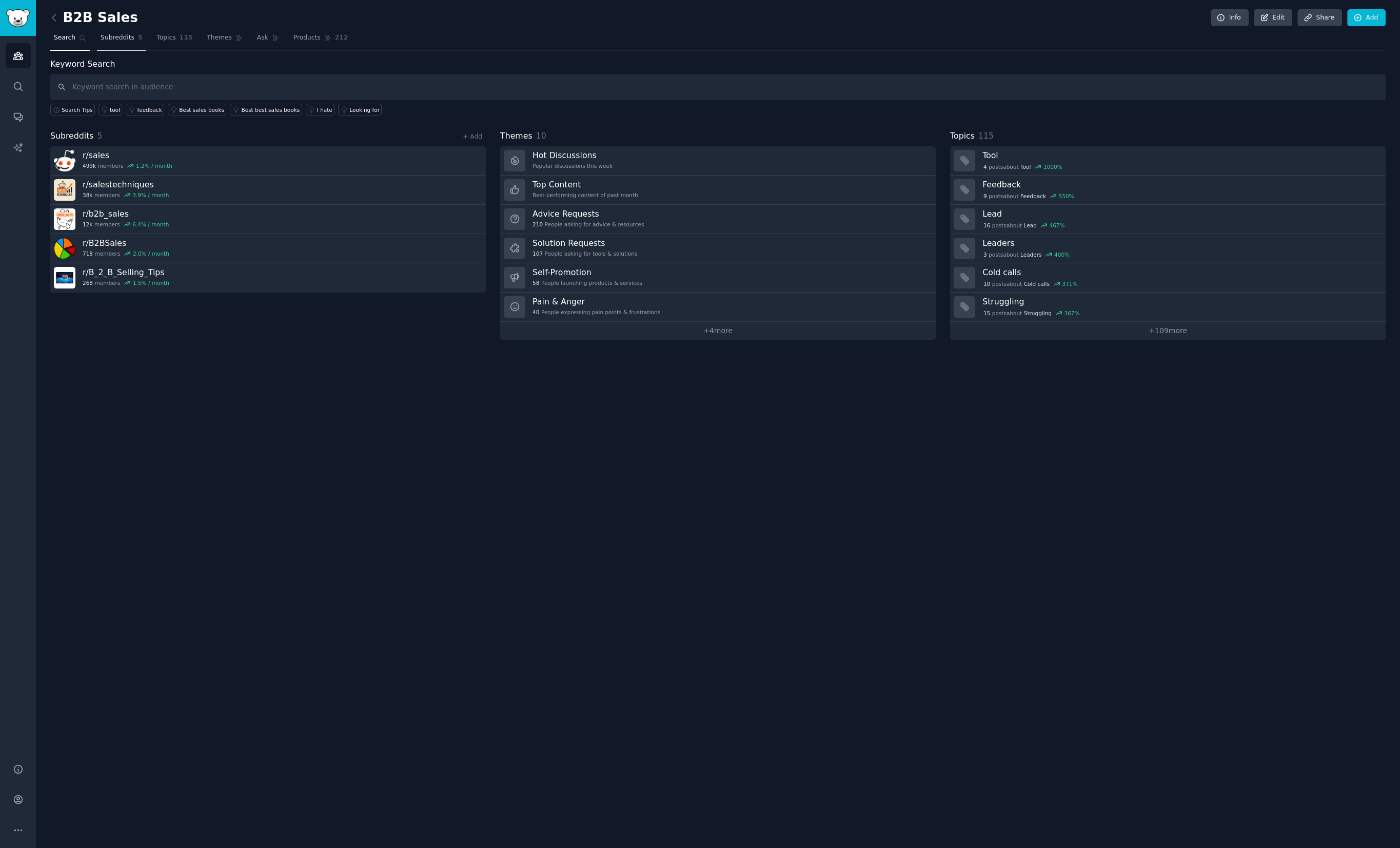
click at [120, 39] on span "Subreddits" at bounding box center [117, 38] width 34 height 9
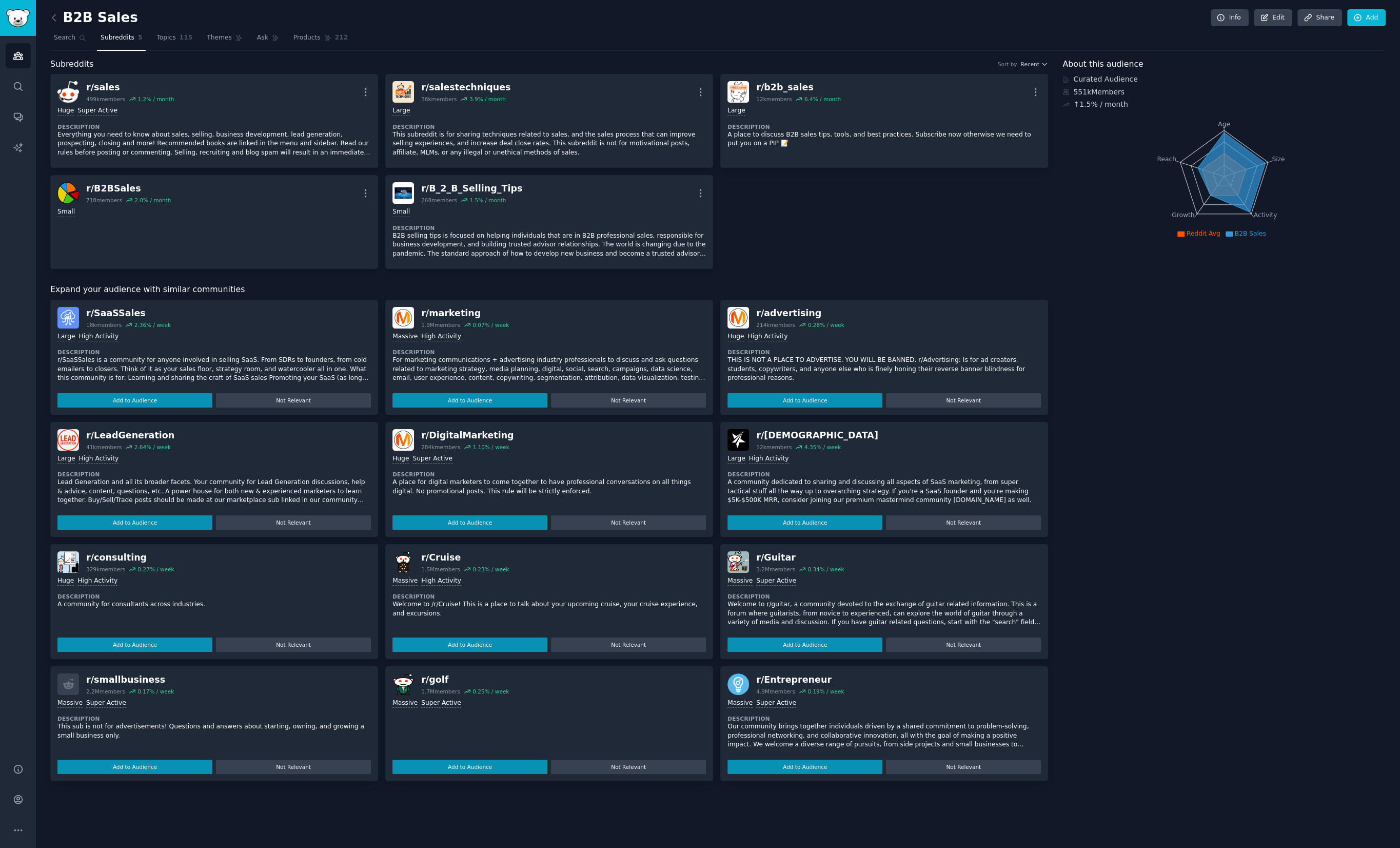
drag, startPoint x: 70, startPoint y: 39, endPoint x: 90, endPoint y: 52, distance: 23.9
click at [70, 39] on span "Search" at bounding box center [65, 38] width 22 height 9
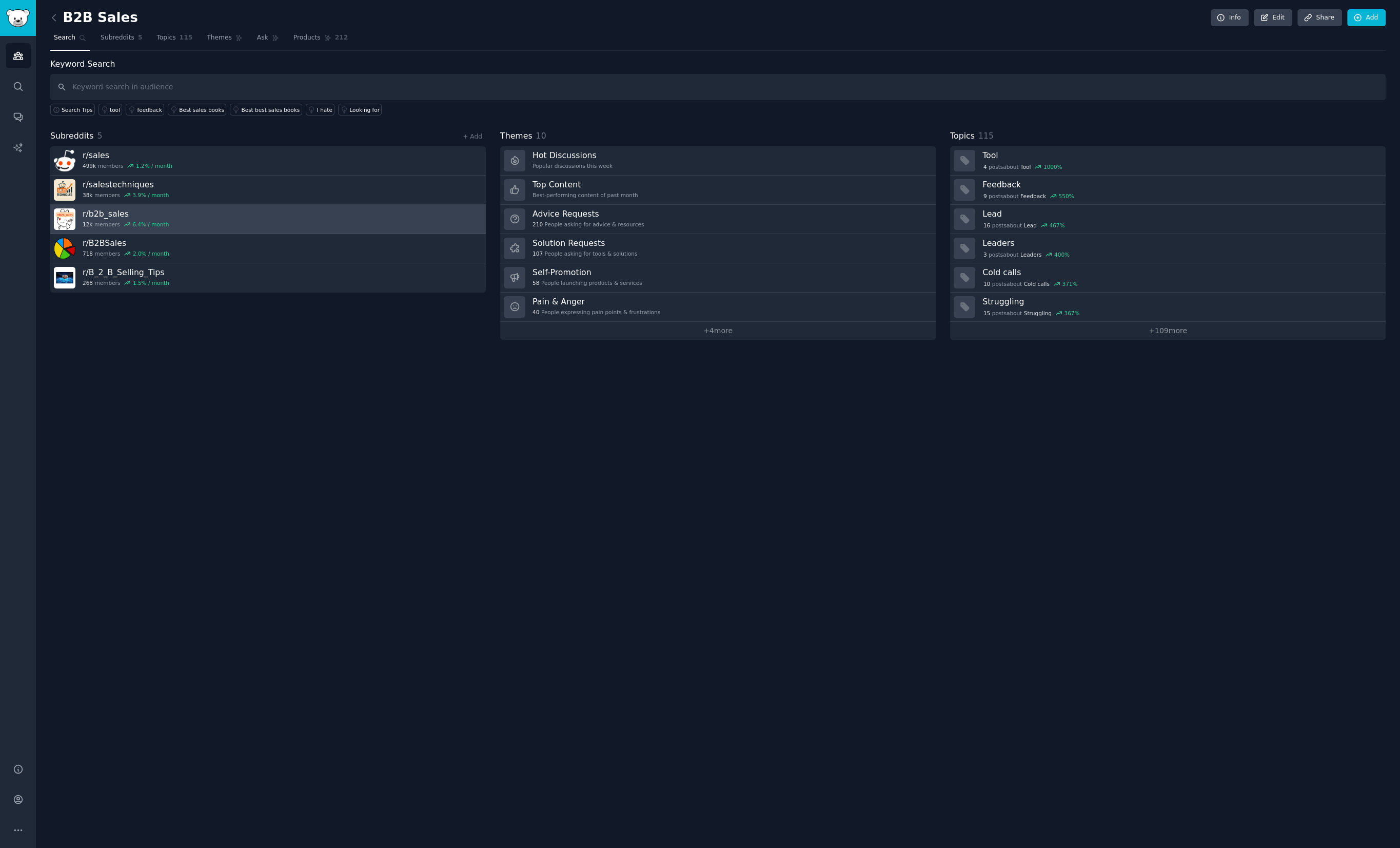
click at [203, 227] on link "r/ b2b_sales 12k members 6.4 % / month" at bounding box center [268, 219] width 436 height 29
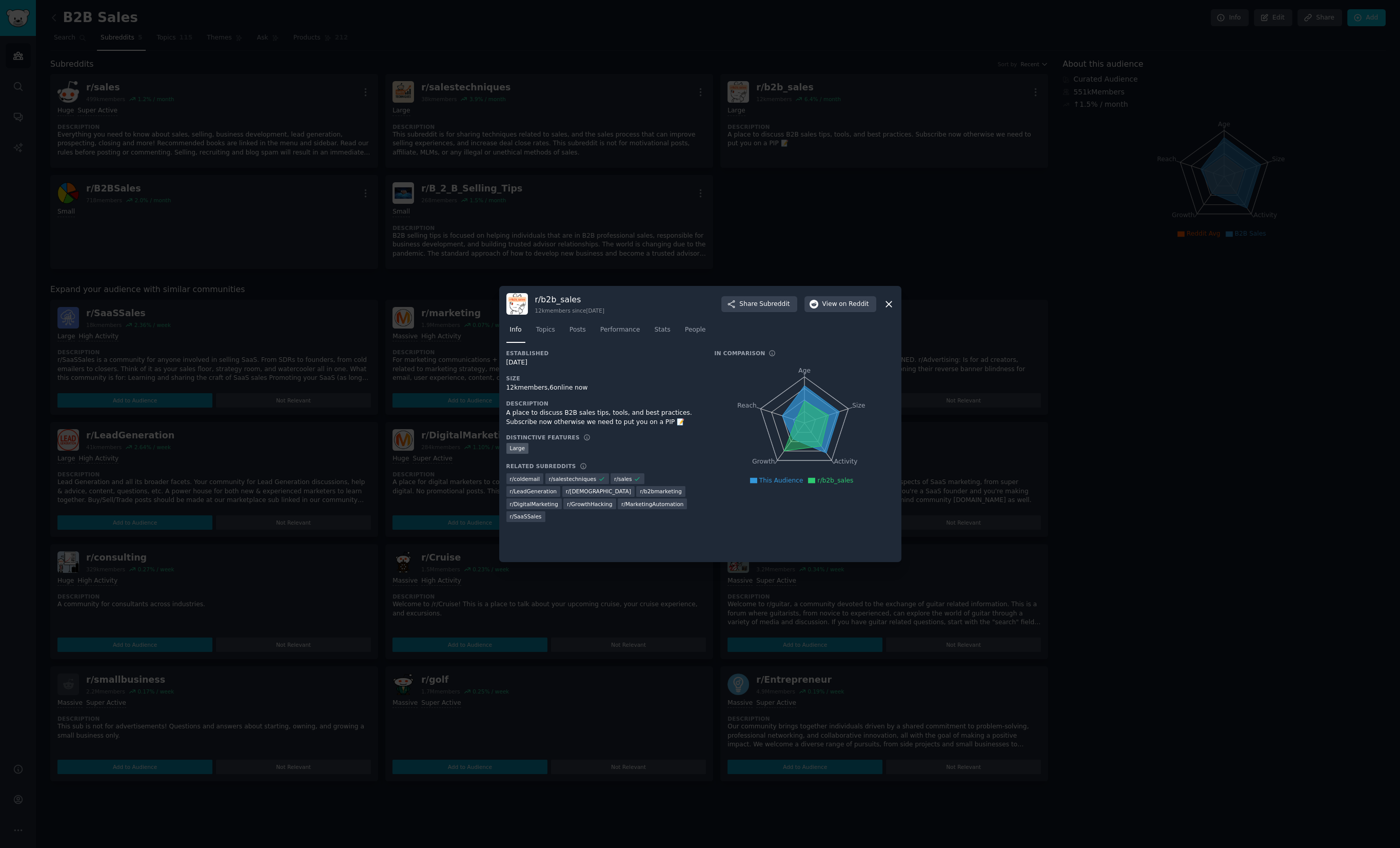
click at [410, 328] on div at bounding box center [700, 424] width 1400 height 848
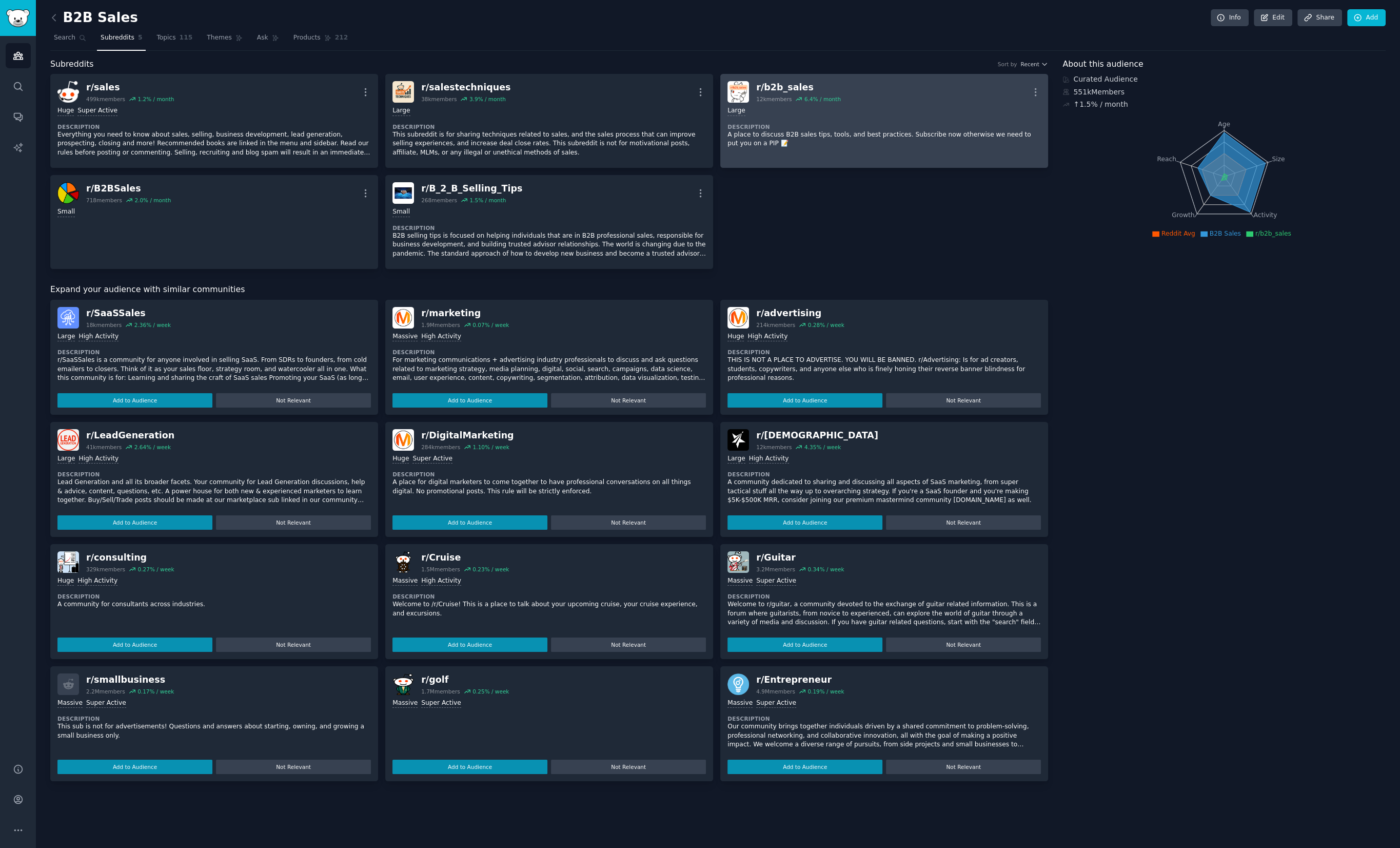
click at [879, 91] on div "r/ b2b_sales 12k members 6.4 % / month More" at bounding box center [885, 92] width 313 height 22
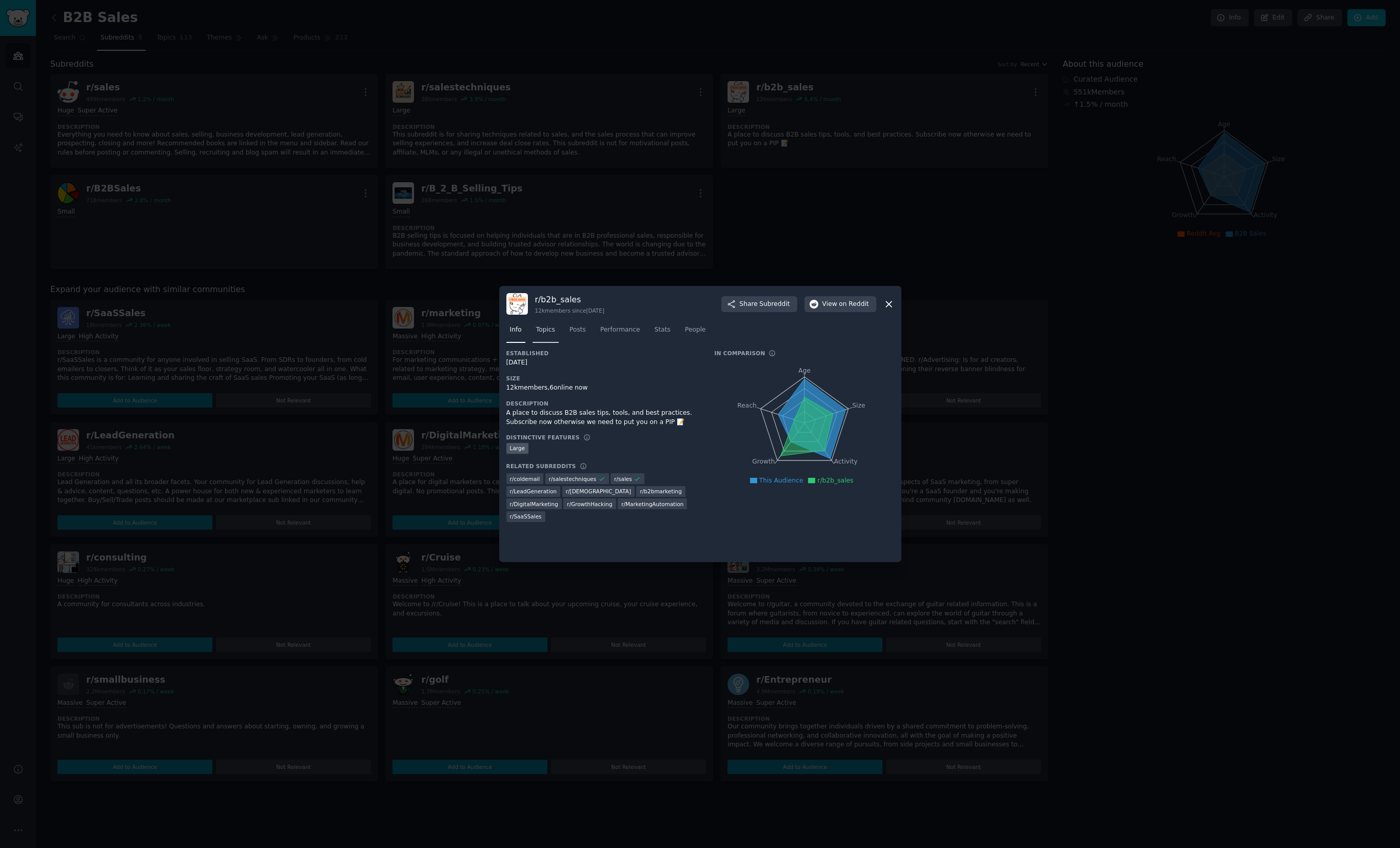
click at [549, 339] on link "Topics" at bounding box center [545, 332] width 26 height 21
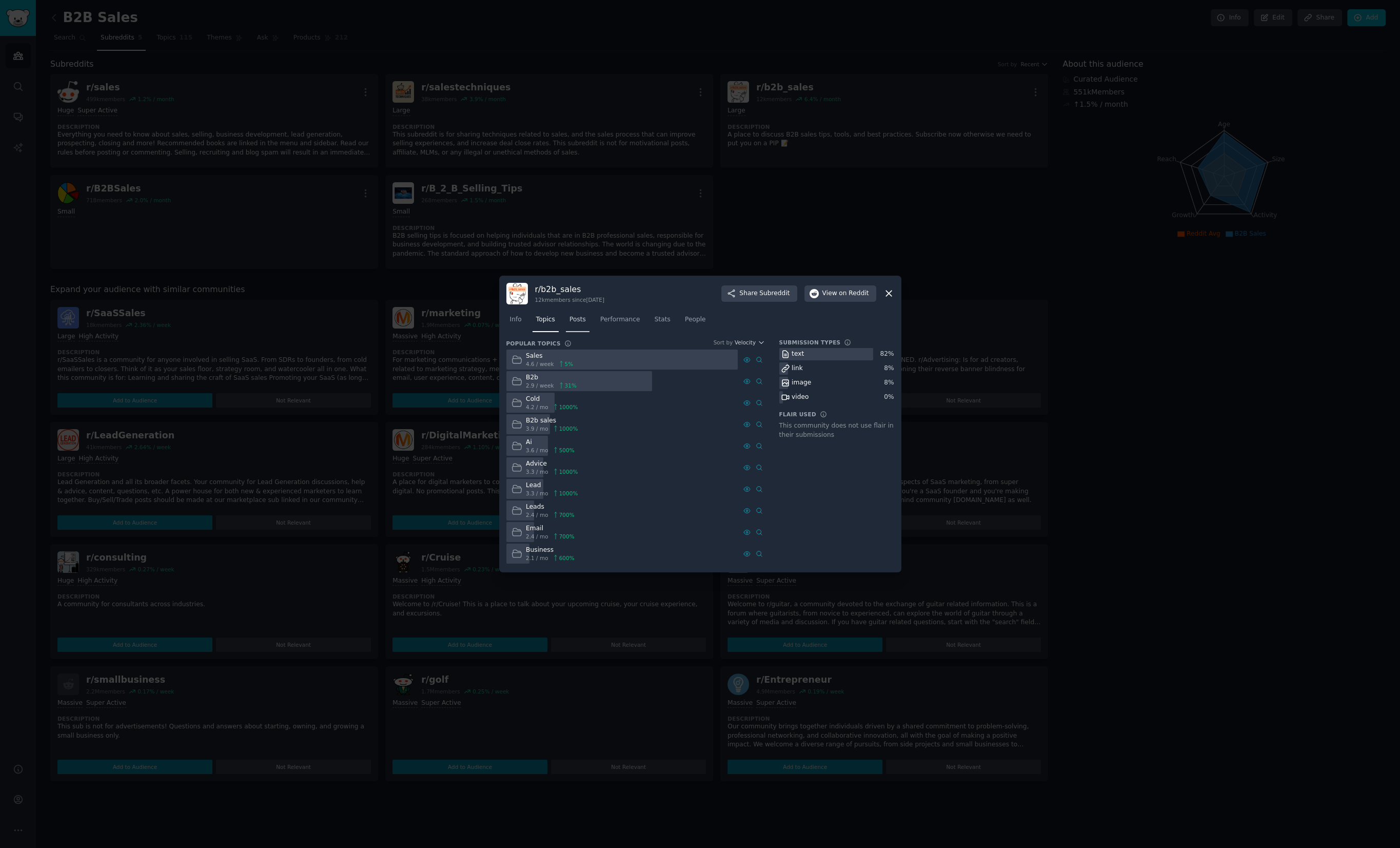
click at [588, 319] on link "Posts" at bounding box center [578, 322] width 23 height 21
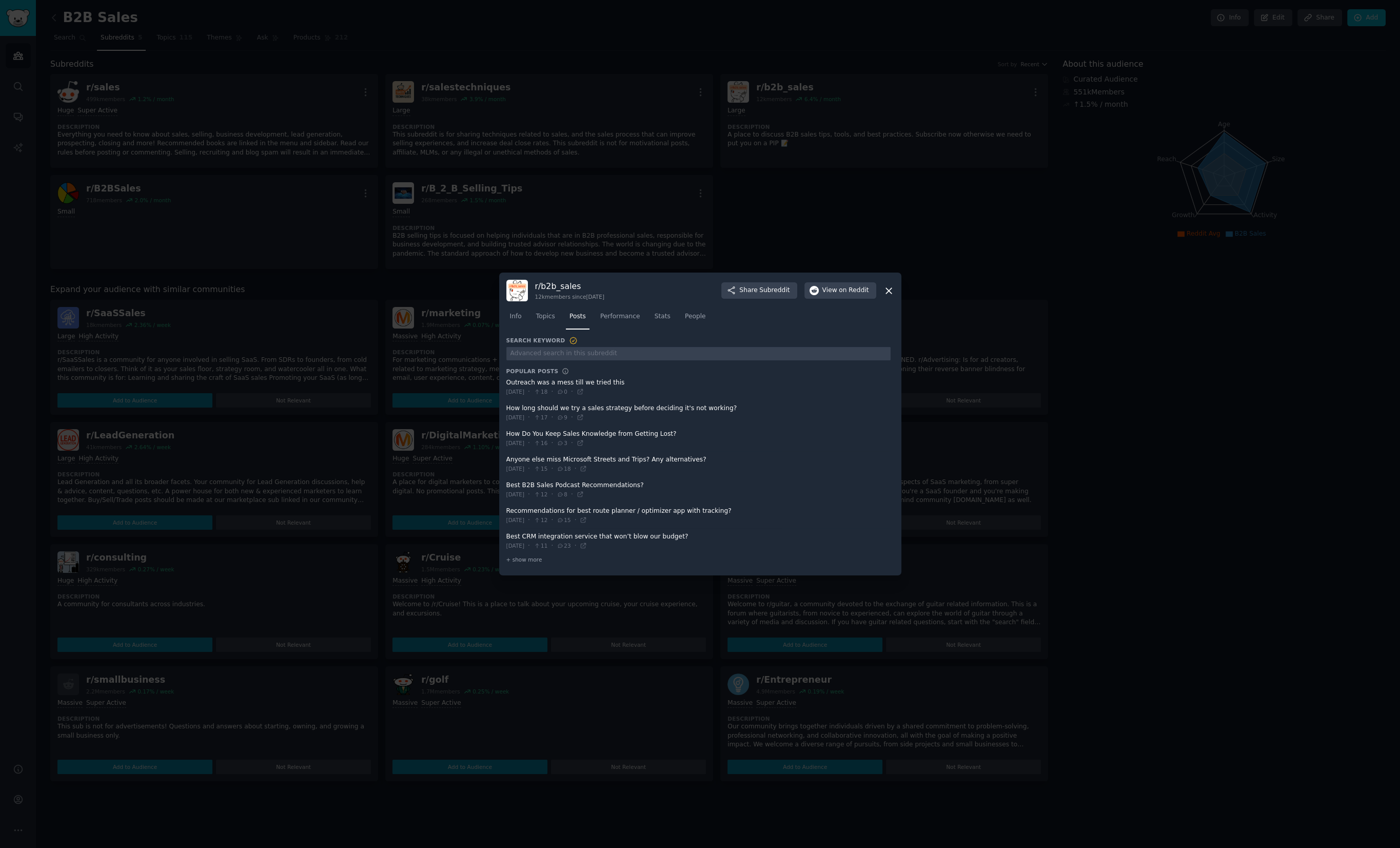
click at [1105, 449] on div at bounding box center [700, 424] width 1400 height 848
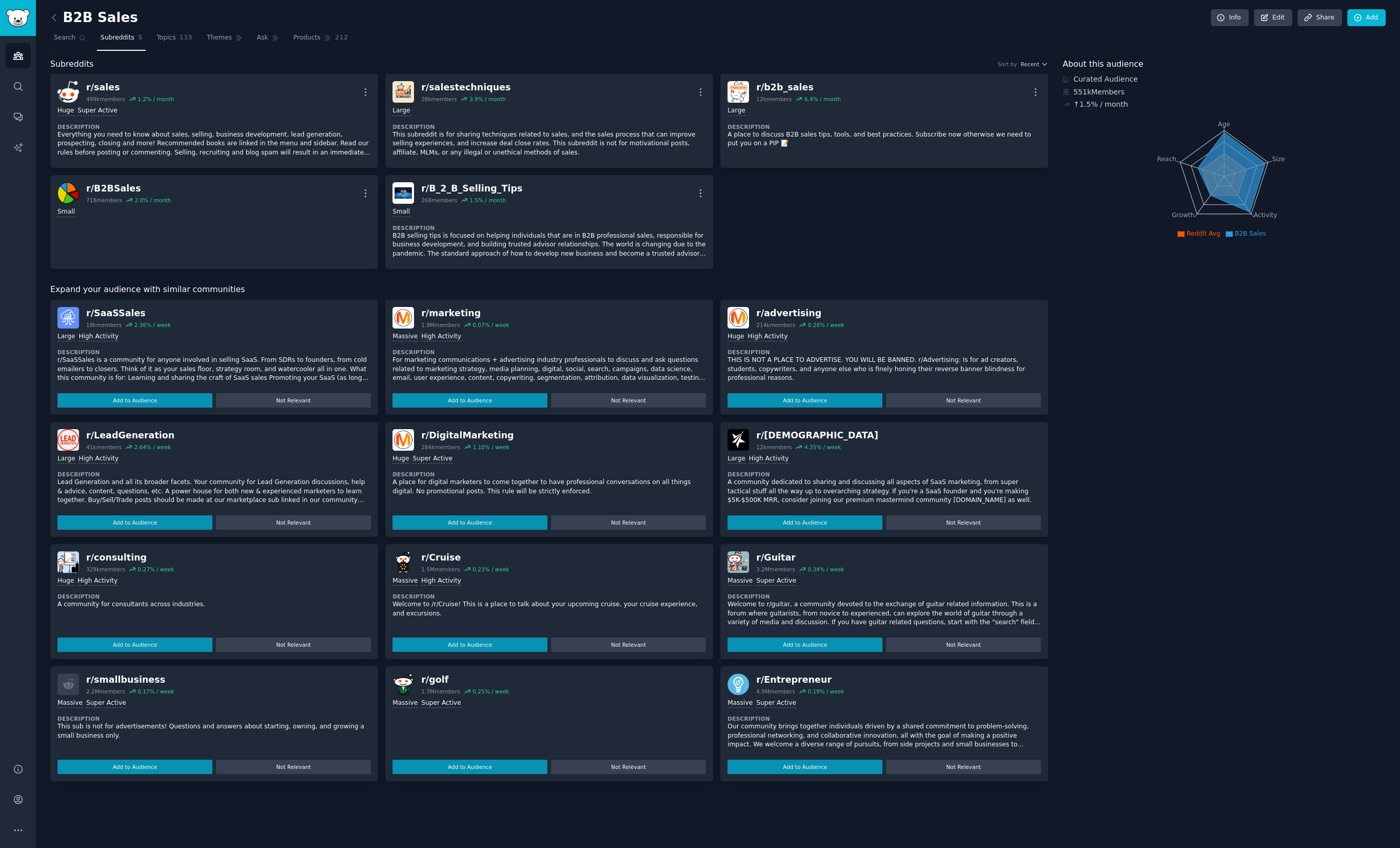
drag, startPoint x: 1124, startPoint y: 444, endPoint x: 806, endPoint y: 478, distance: 319.8
click at [1051, 446] on div "Subreddits Sort by Recent r/ sales 499k members 1.2 % / month More Huge Super A…" at bounding box center [718, 419] width 1335 height 723
click at [28, 11] on img "Sidebar" at bounding box center [18, 18] width 23 height 18
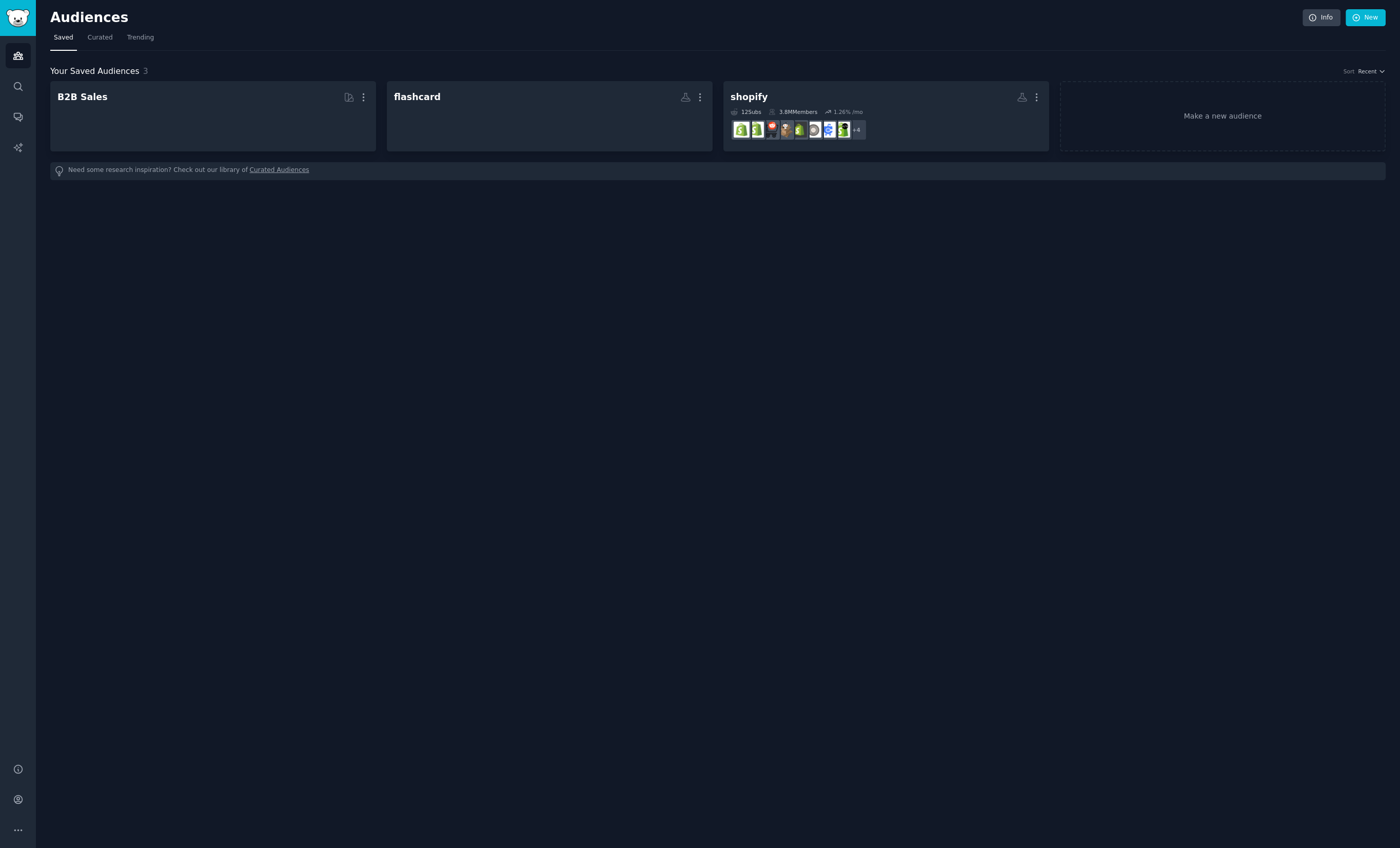
click at [28, 11] on img "Sidebar" at bounding box center [18, 18] width 23 height 18
